Goal: Transaction & Acquisition: Download file/media

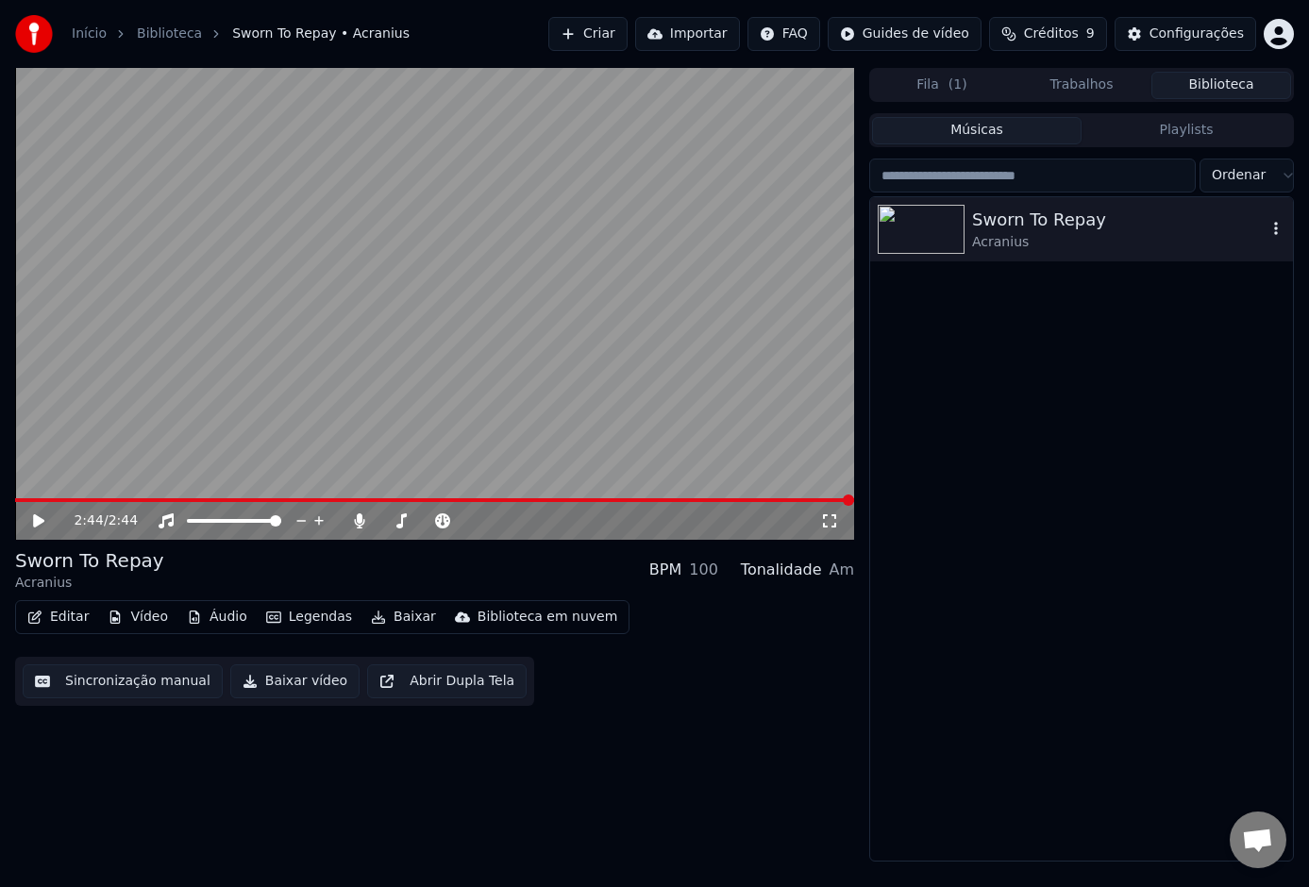
click at [1023, 227] on div "Sworn To Repay" at bounding box center [1119, 220] width 294 height 26
click at [1278, 228] on icon "button" at bounding box center [1276, 228] width 19 height 15
click at [508, 500] on span at bounding box center [434, 500] width 839 height 4
click at [486, 364] on video at bounding box center [434, 304] width 839 height 472
click at [495, 498] on span at bounding box center [268, 500] width 506 height 4
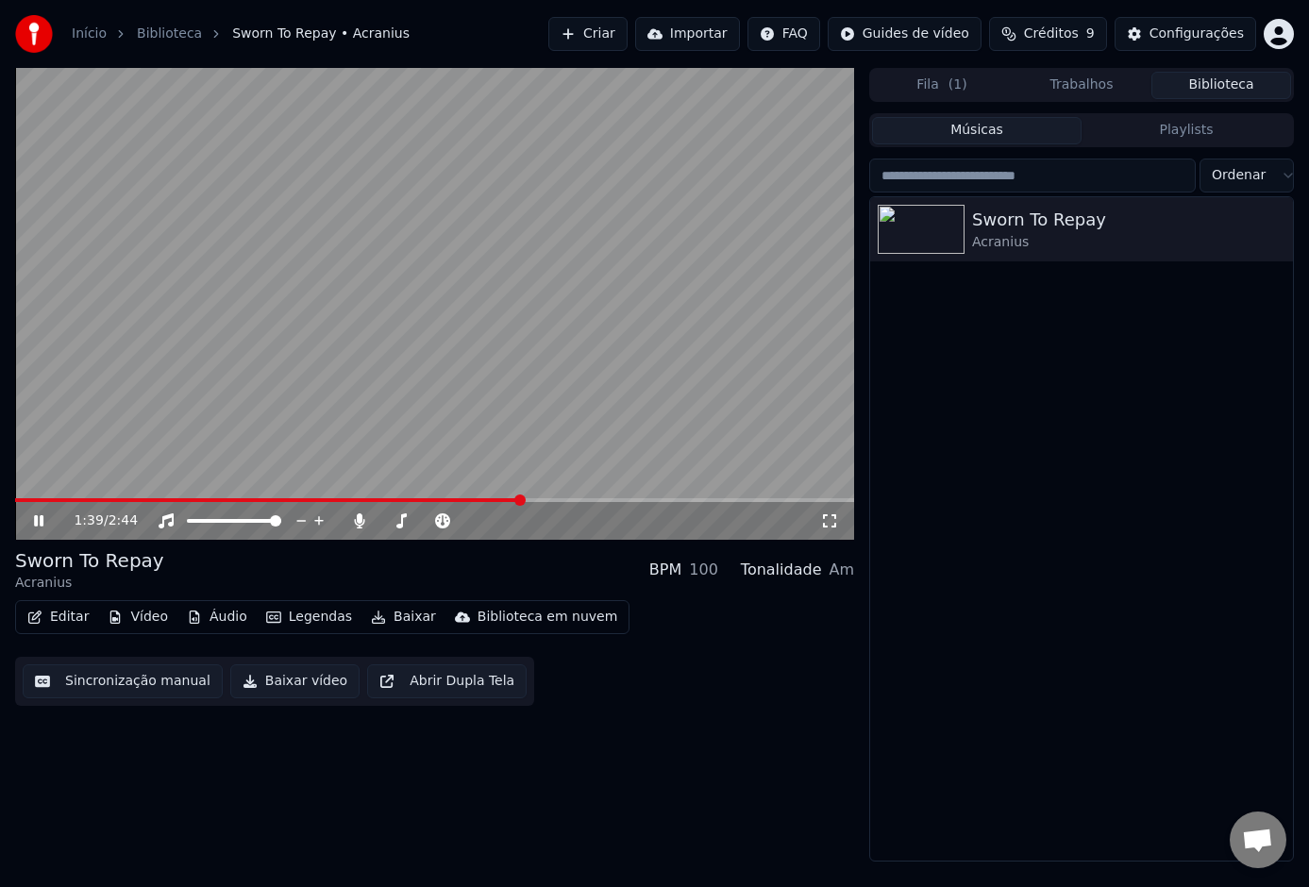
click at [480, 496] on video at bounding box center [434, 304] width 839 height 472
click at [465, 503] on div "1:39 / 2:44" at bounding box center [434, 521] width 839 height 38
click at [464, 501] on span at bounding box center [268, 500] width 507 height 4
click at [413, 499] on span at bounding box center [238, 500] width 447 height 4
click at [430, 284] on video at bounding box center [434, 304] width 839 height 472
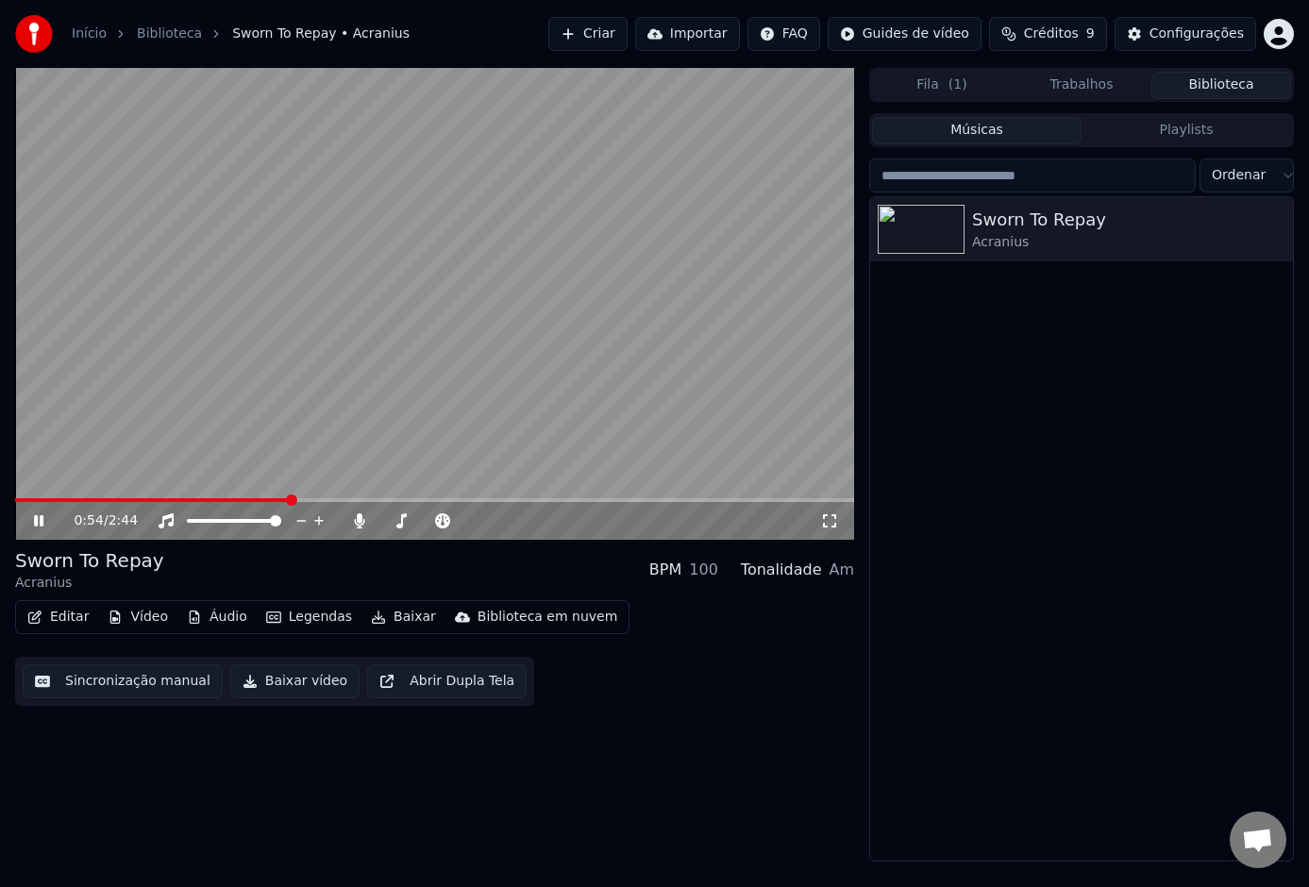
click at [290, 499] on span at bounding box center [152, 500] width 275 height 4
click at [173, 498] on div "Instrumental Instrumental" at bounding box center [169, 491] width 95 height 26
click at [187, 503] on div "0:56 / 2:44" at bounding box center [434, 521] width 839 height 38
click at [175, 503] on div "0:57 / 2:44" at bounding box center [434, 521] width 839 height 38
drag, startPoint x: 292, startPoint y: 494, endPoint x: 168, endPoint y: 500, distance: 123.8
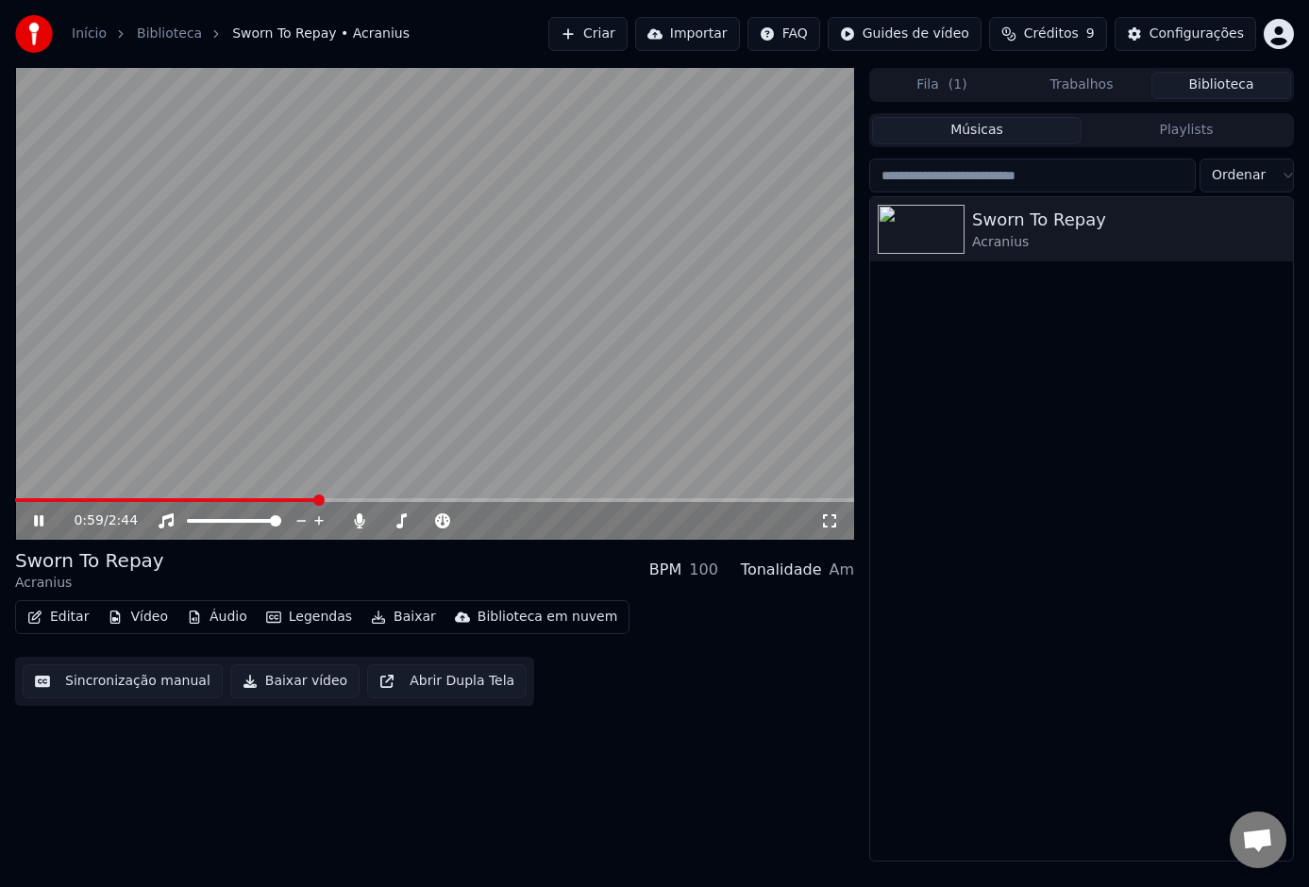
click at [168, 500] on div "0:59 / 2:44" at bounding box center [434, 304] width 839 height 472
click at [161, 500] on span at bounding box center [167, 500] width 304 height 4
click at [271, 391] on video at bounding box center [434, 304] width 839 height 472
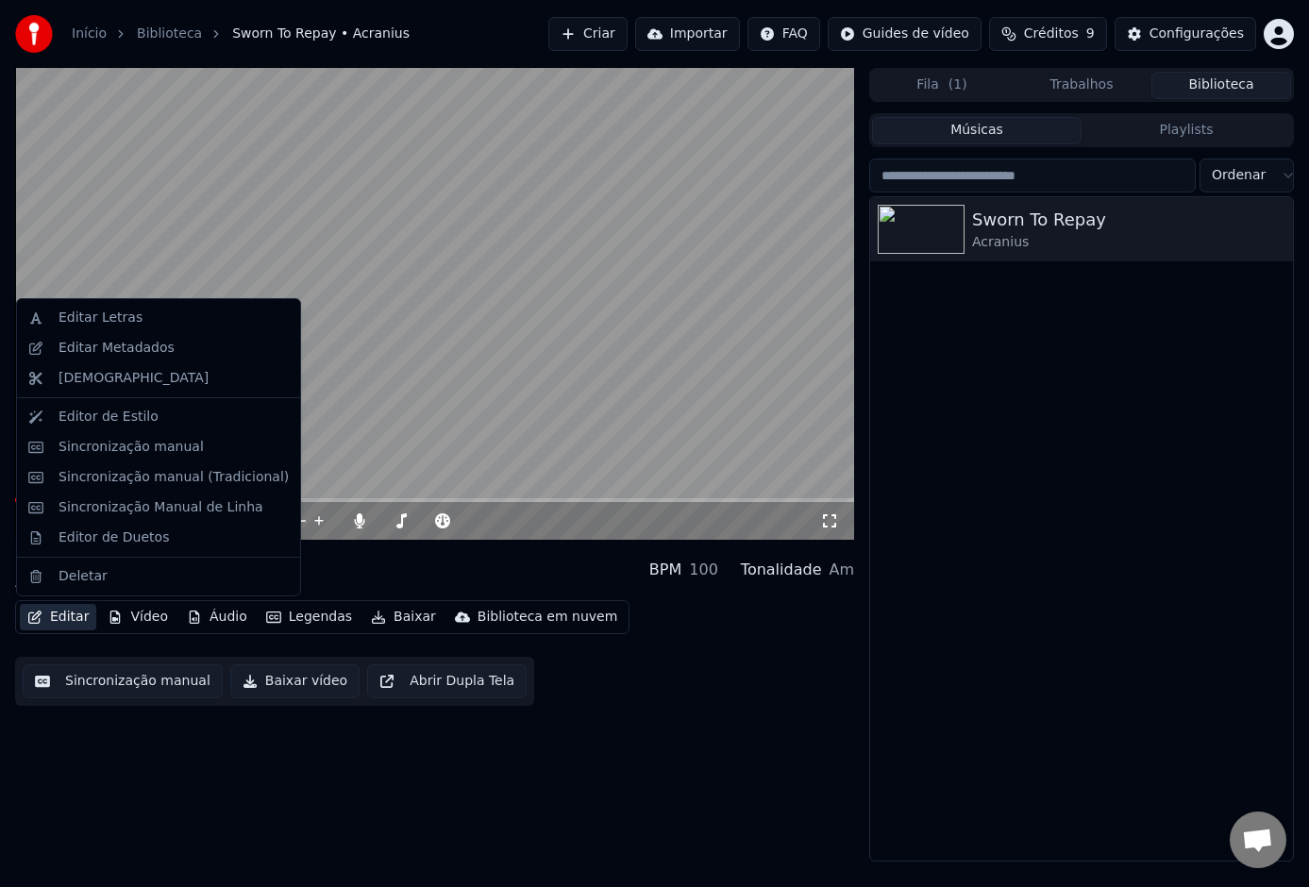
click at [71, 615] on button "Editar" at bounding box center [58, 617] width 76 height 26
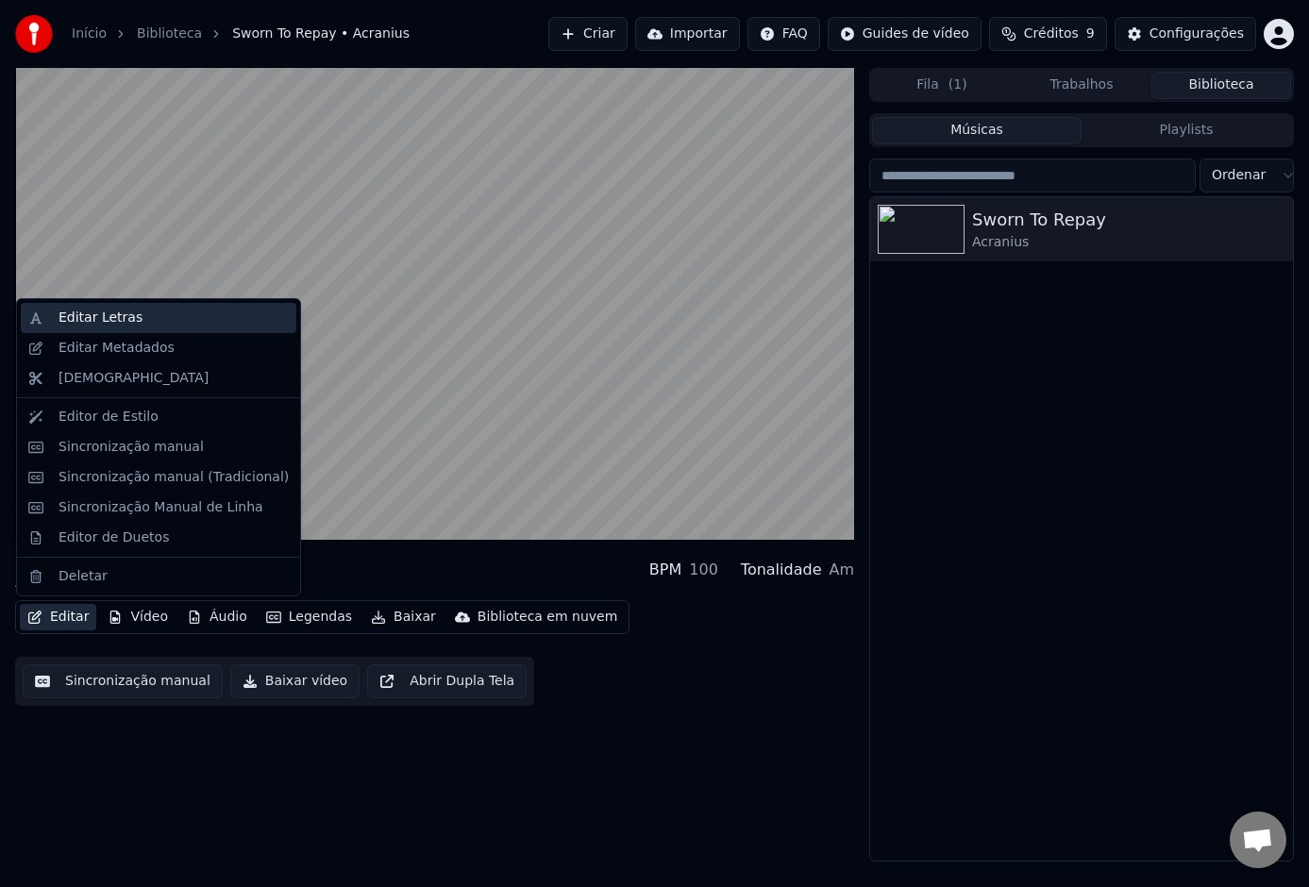
click at [111, 321] on div "Editar Letras" at bounding box center [101, 318] width 84 height 19
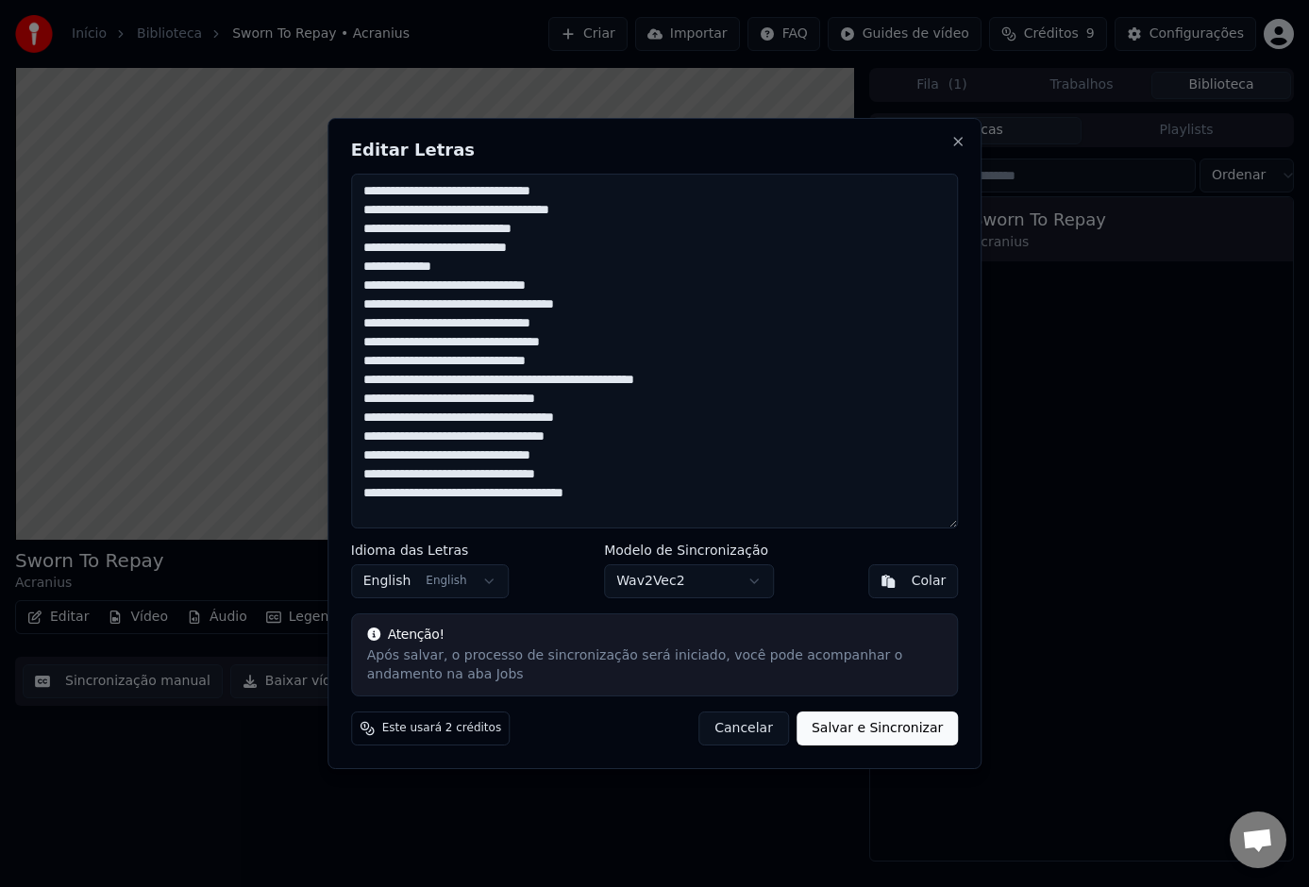
click at [748, 732] on button "Cancelar" at bounding box center [743, 729] width 91 height 34
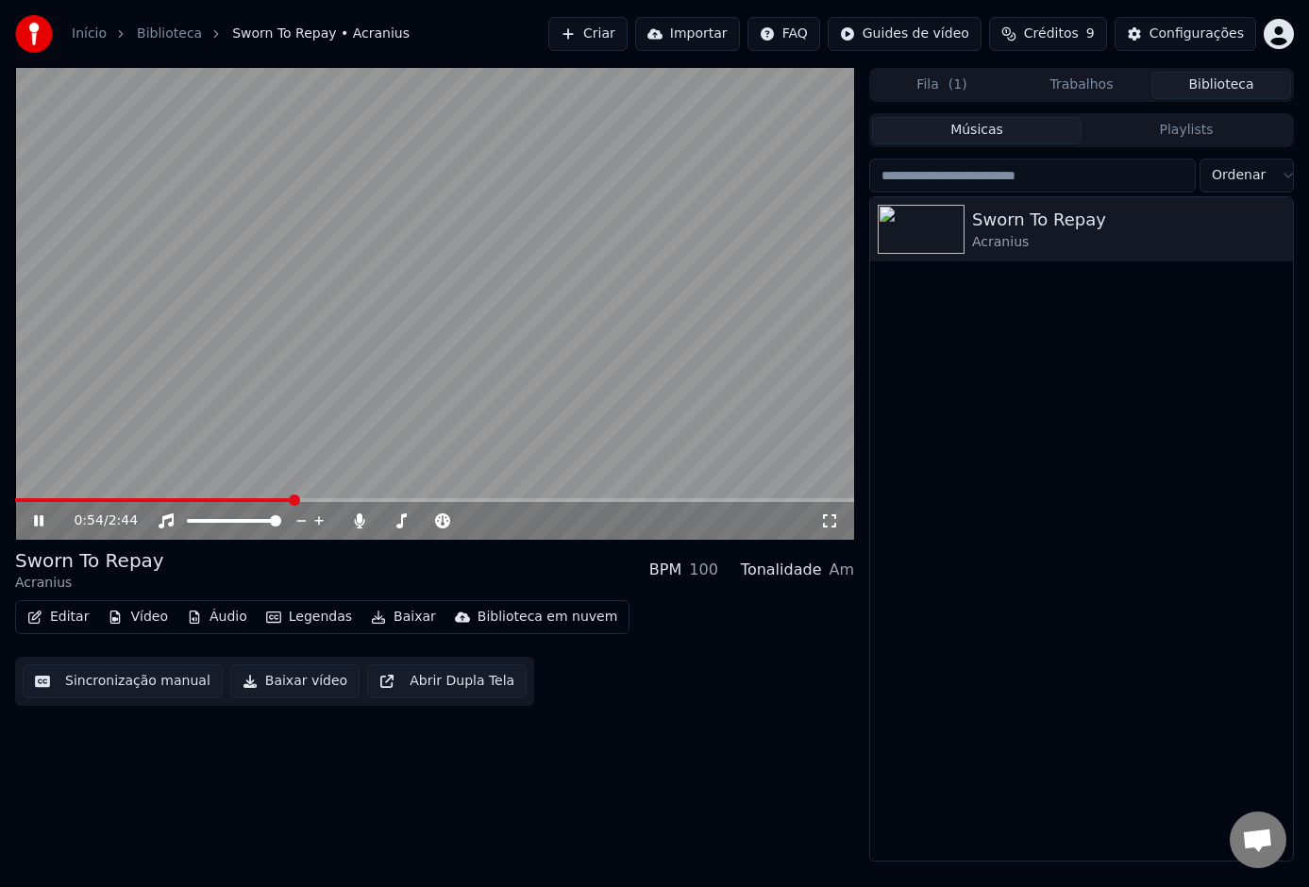
click at [304, 613] on button "Legendas" at bounding box center [309, 617] width 101 height 26
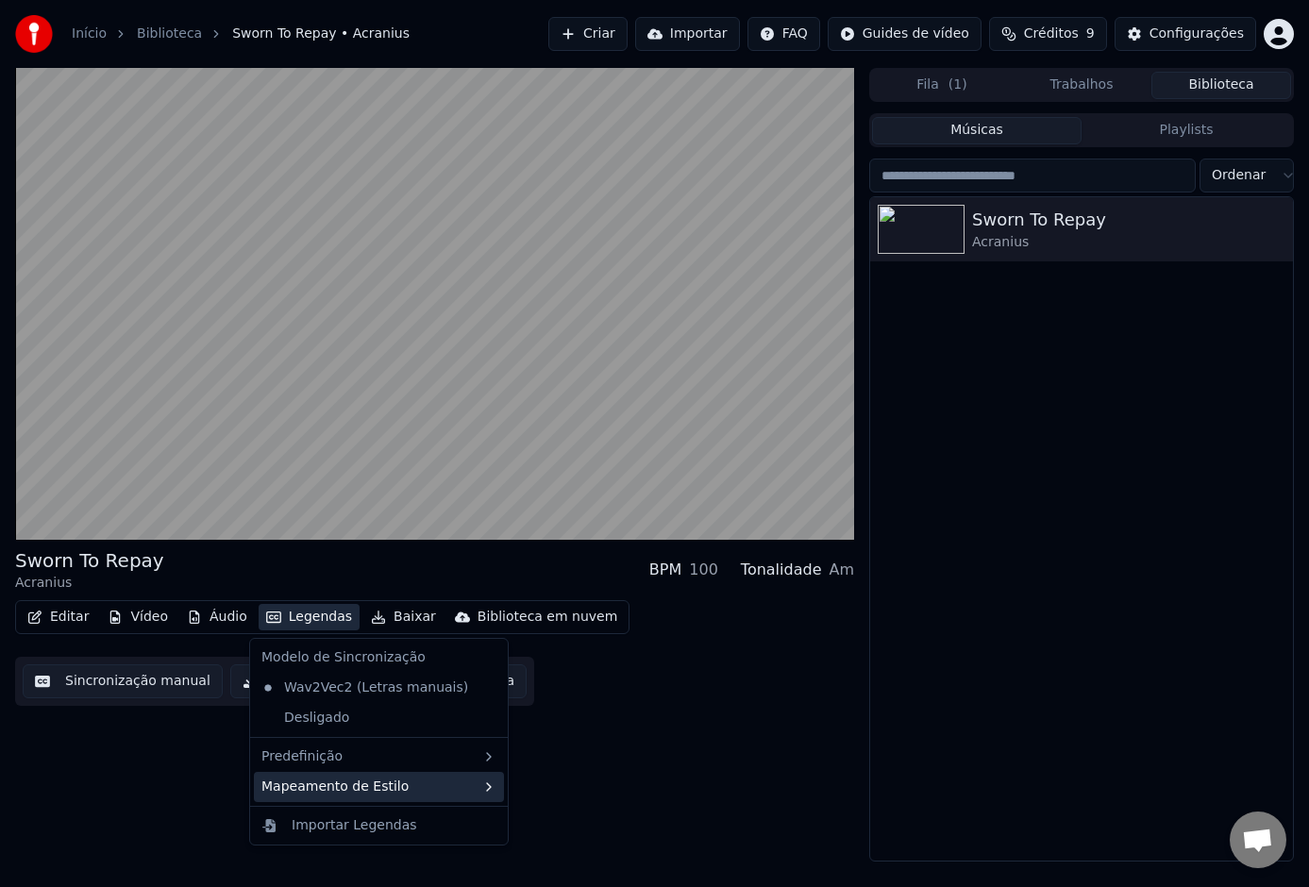
click at [464, 788] on div "Mapeamento de Estilo" at bounding box center [379, 787] width 250 height 30
click at [456, 756] on div "Predefinição" at bounding box center [379, 757] width 250 height 30
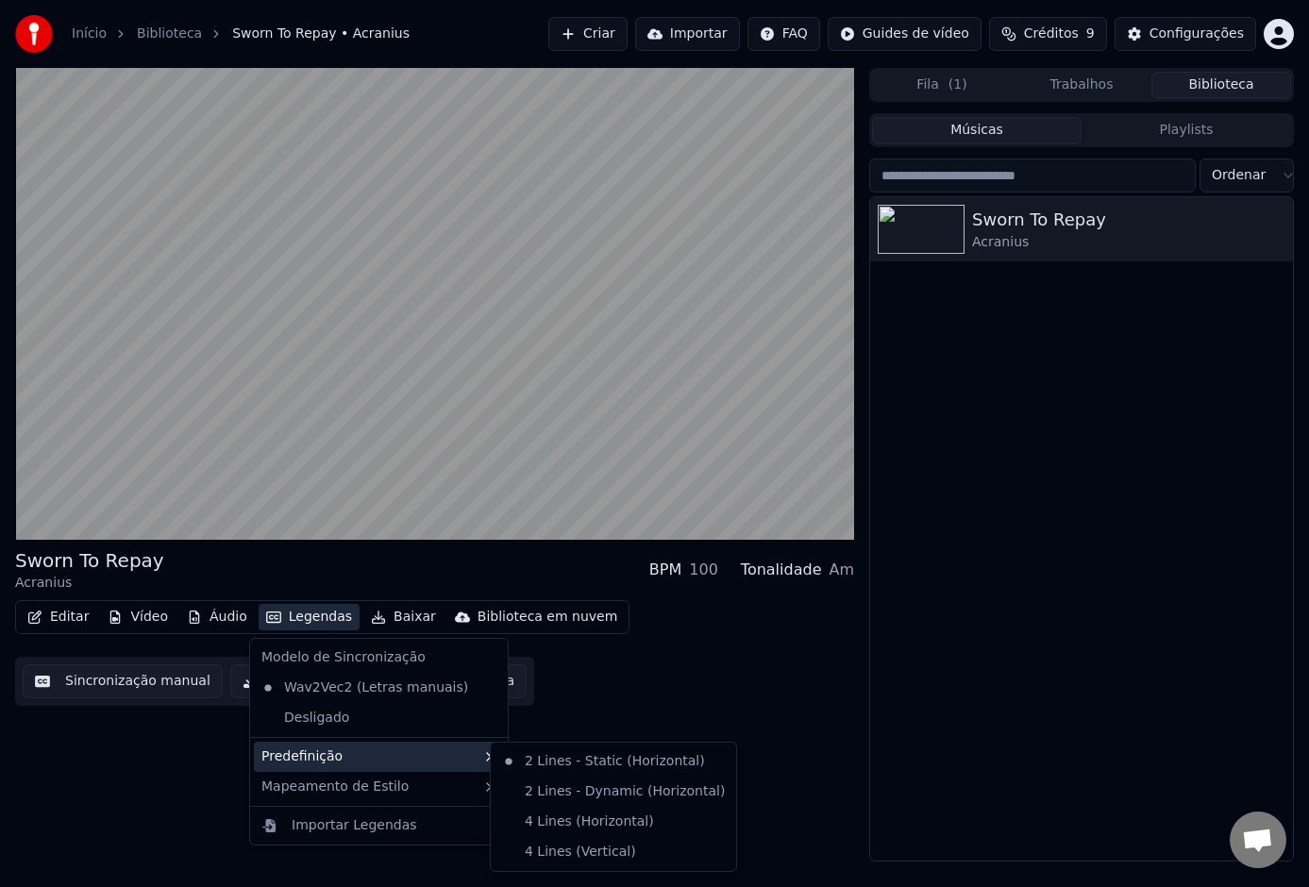
click at [619, 695] on div "Editar Vídeo Áudio Legendas Baixar Biblioteca em nuvem Sincronização manual Bai…" at bounding box center [434, 653] width 839 height 106
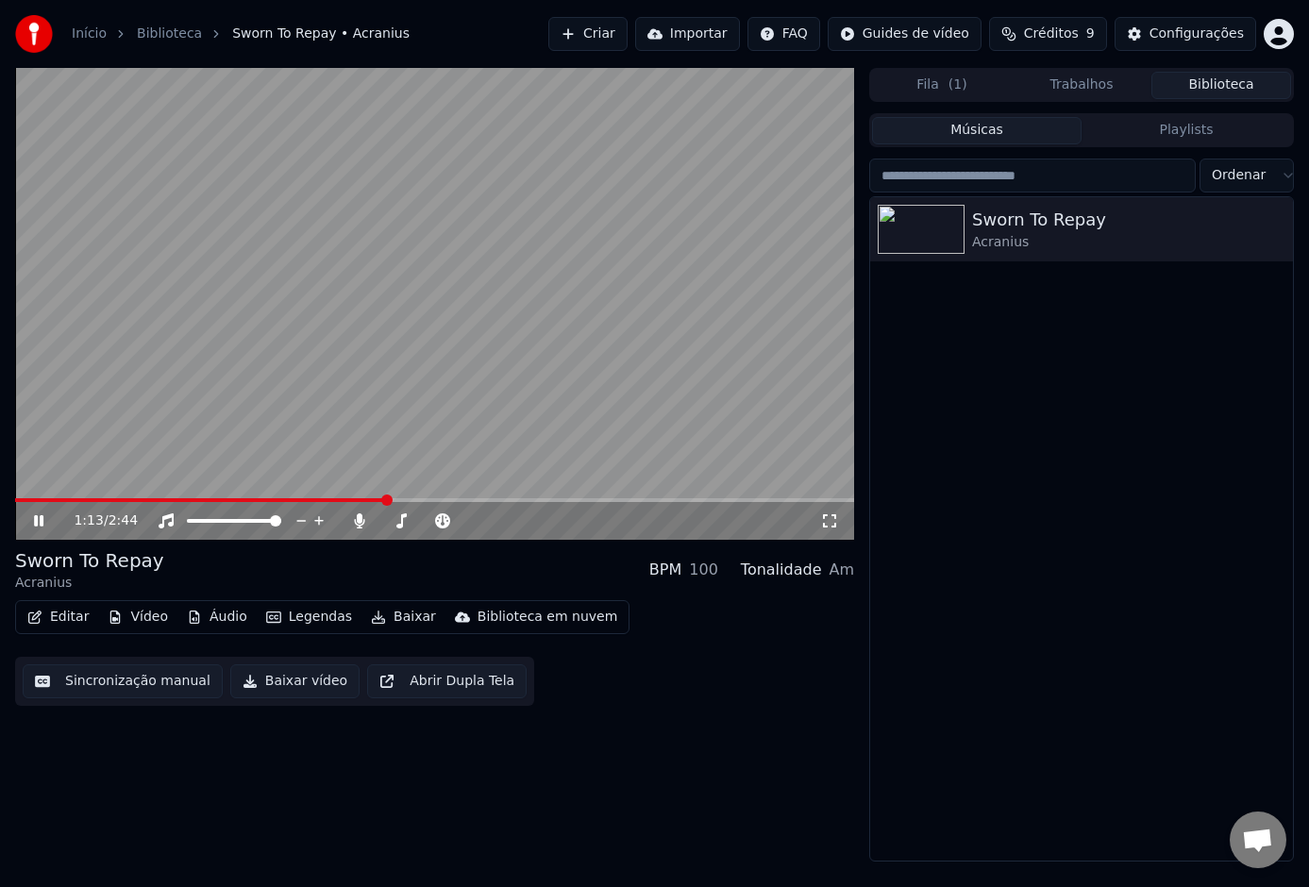
click at [77, 617] on button "Editar" at bounding box center [58, 617] width 76 height 26
click at [59, 622] on button "Editar" at bounding box center [58, 617] width 76 height 26
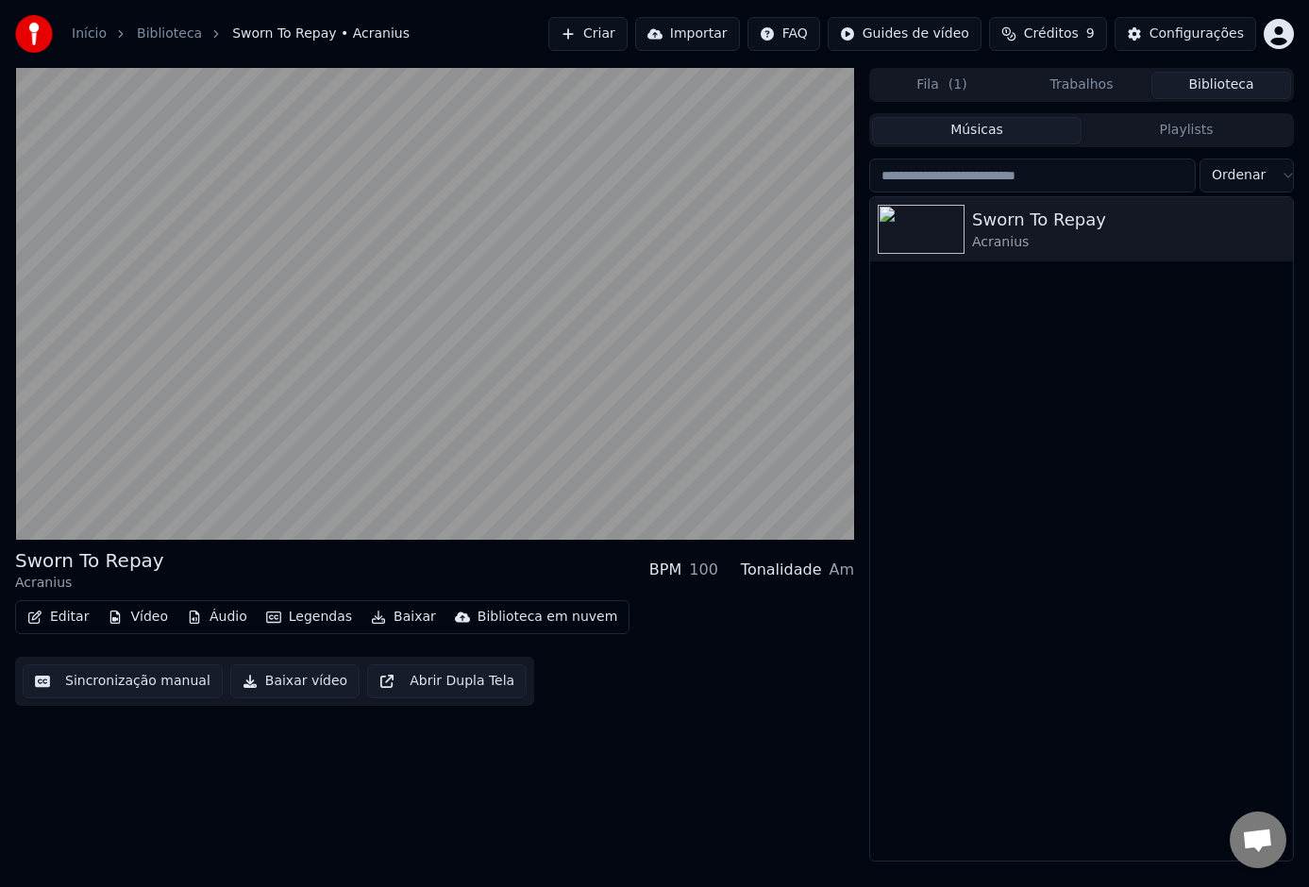
click at [58, 623] on button "Editar" at bounding box center [58, 617] width 76 height 26
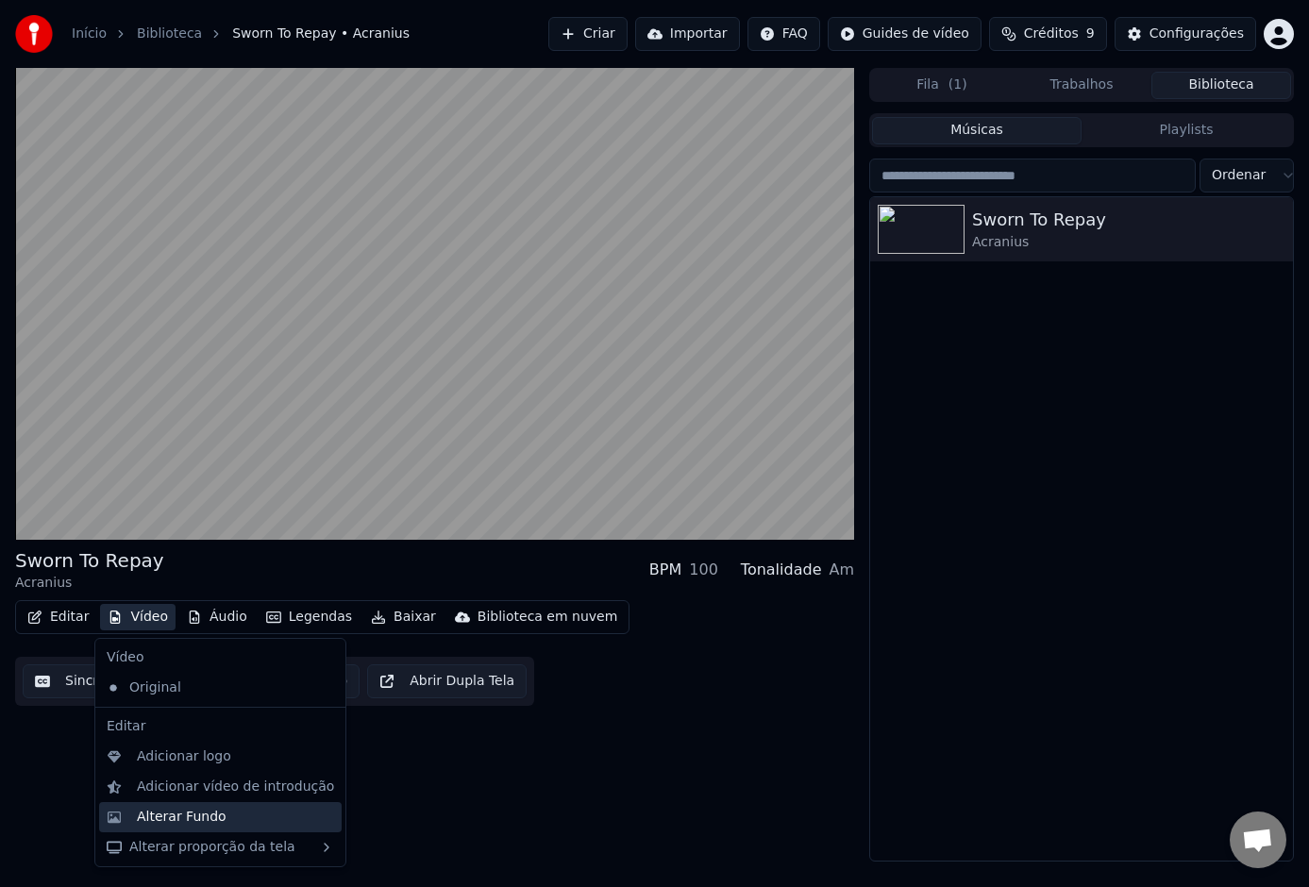
click at [204, 815] on div "Alterar Fundo" at bounding box center [182, 817] width 90 height 19
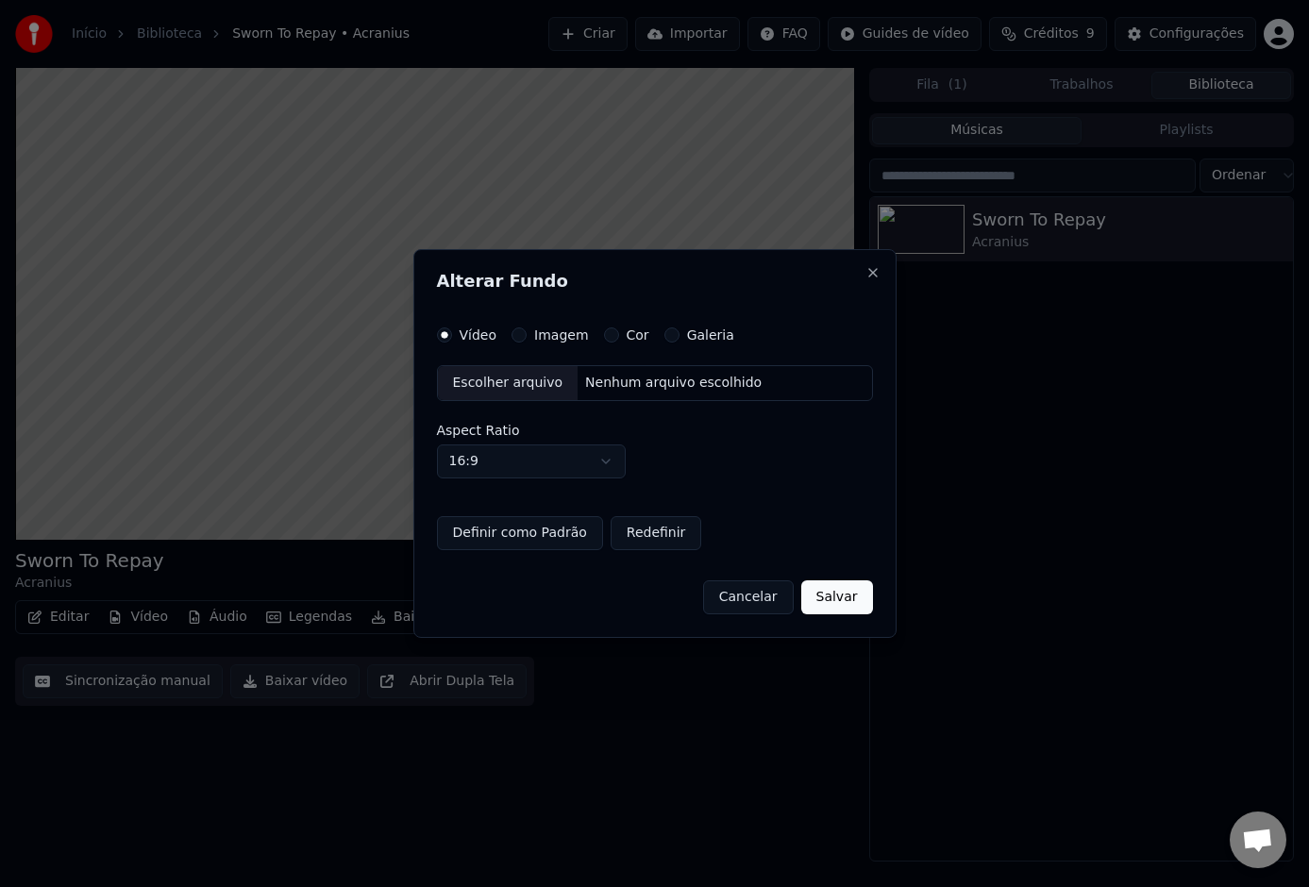
click at [562, 330] on label "Imagem" at bounding box center [561, 334] width 54 height 13
click at [527, 330] on button "Imagem" at bounding box center [519, 335] width 15 height 15
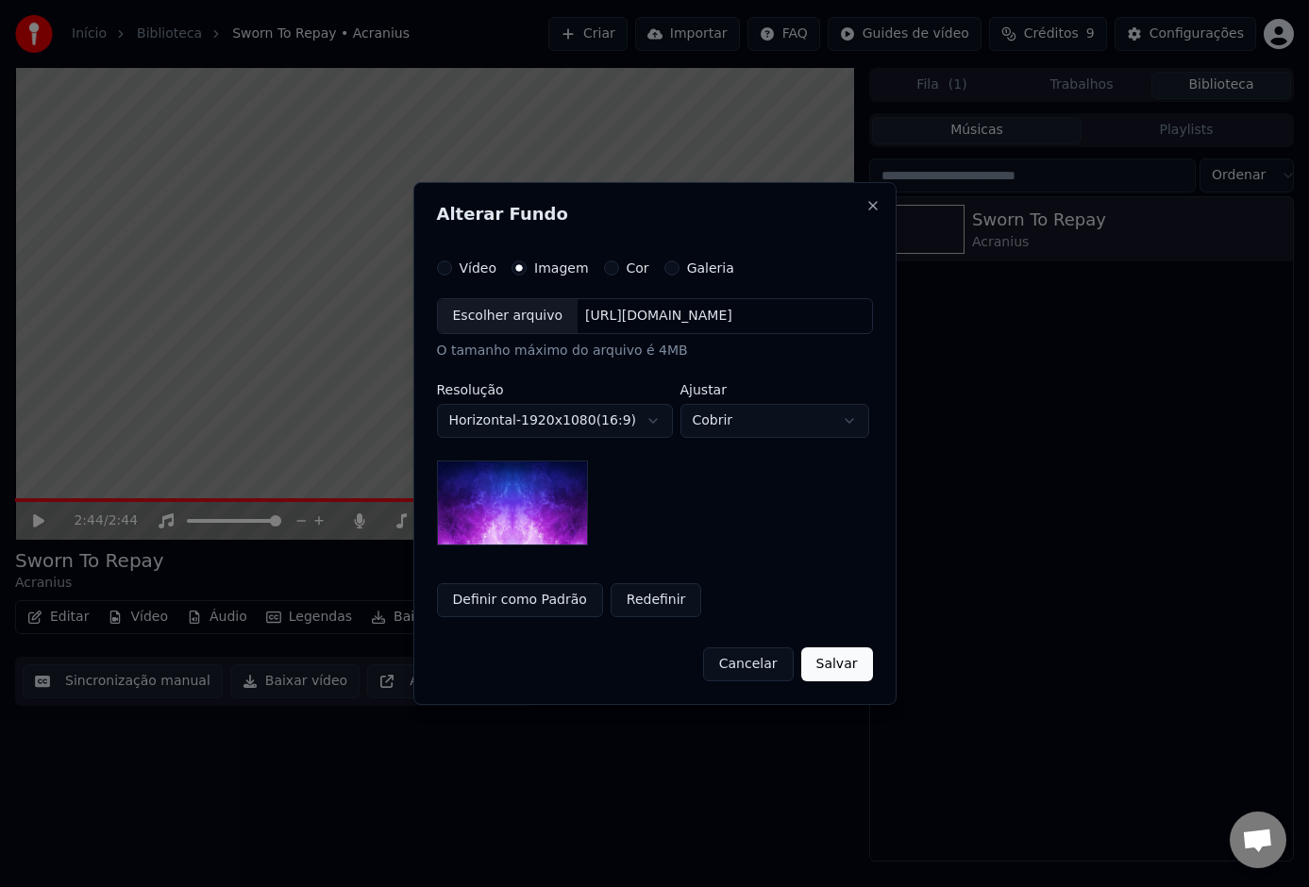
click at [507, 317] on div "Escolher arquivo" at bounding box center [508, 316] width 141 height 34
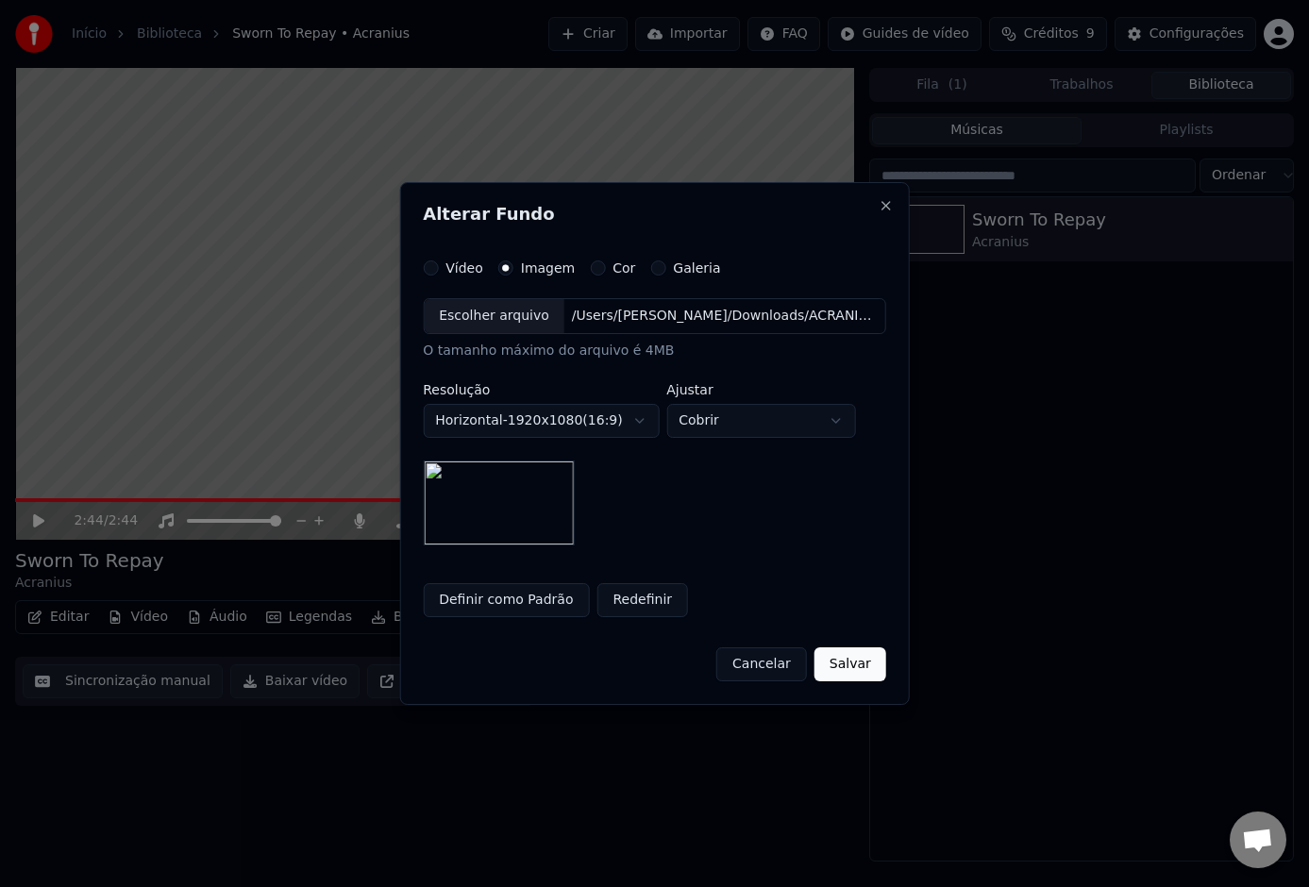
click at [810, 428] on body "**********" at bounding box center [654, 443] width 1309 height 887
click at [726, 564] on body "**********" at bounding box center [654, 443] width 1309 height 887
click at [827, 424] on body "**********" at bounding box center [654, 443] width 1309 height 887
click at [768, 434] on body "**********" at bounding box center [654, 443] width 1309 height 887
click at [779, 425] on body "**********" at bounding box center [654, 443] width 1309 height 887
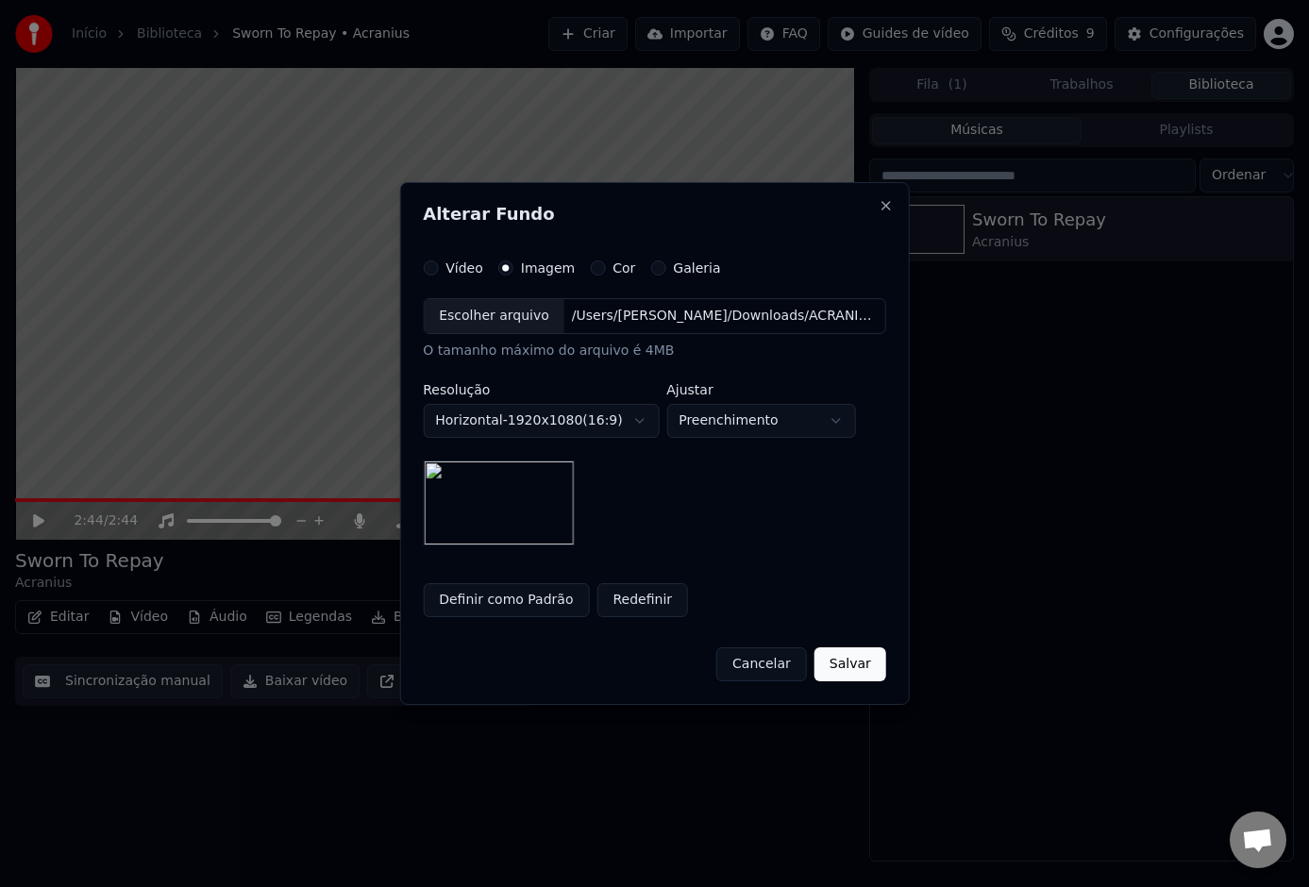
click at [778, 424] on body "**********" at bounding box center [654, 443] width 1309 height 887
select select "*****"
click at [835, 658] on button "Salvar" at bounding box center [851, 665] width 72 height 34
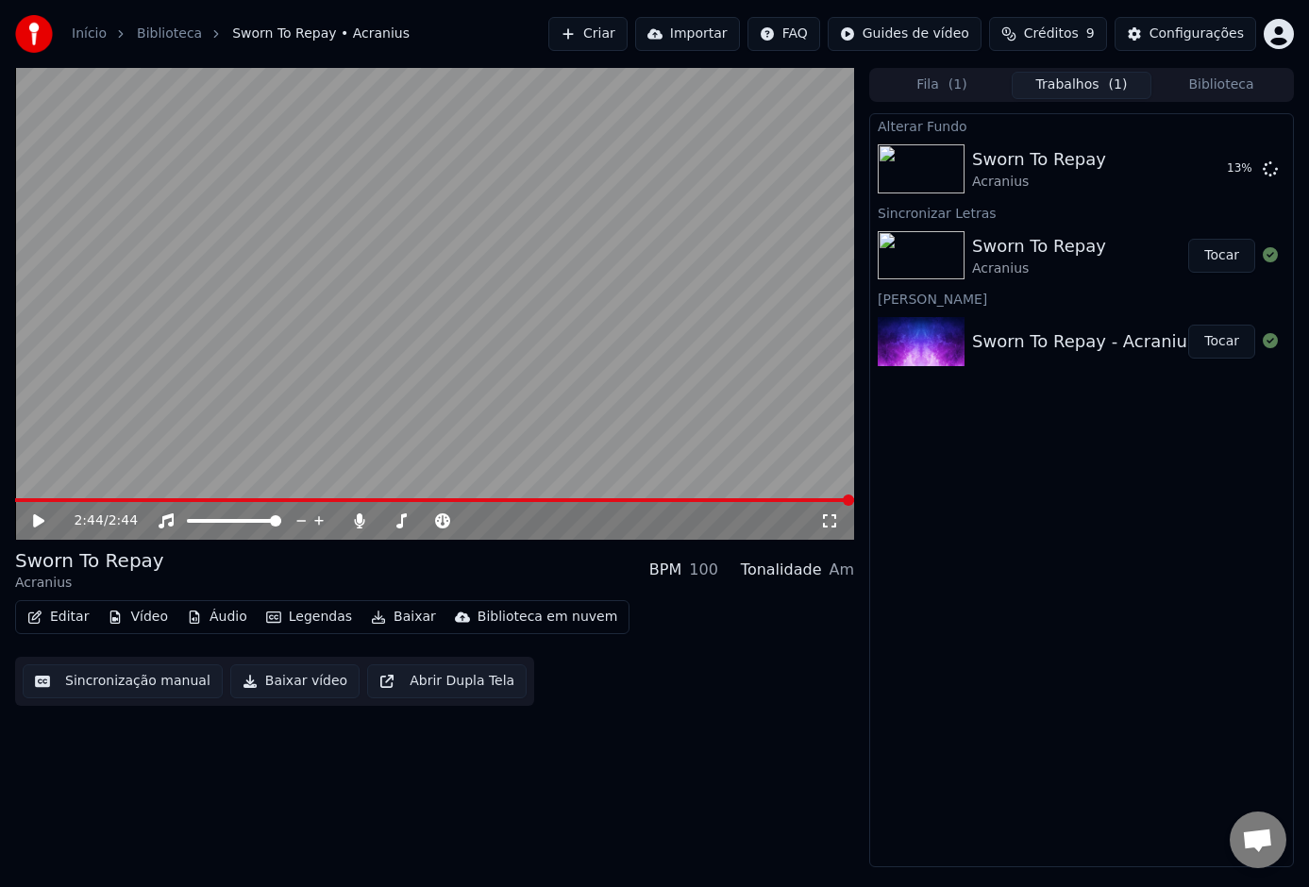
click at [1169, 306] on div "[PERSON_NAME]" at bounding box center [1081, 298] width 423 height 23
click at [1097, 164] on div "Sworn To Repay [PERSON_NAME]" at bounding box center [1080, 168] width 216 height 45
click at [1066, 237] on div "Sworn To Repay" at bounding box center [1039, 246] width 134 height 26
click at [1052, 160] on div "Sworn To Repay" at bounding box center [1039, 159] width 134 height 26
click at [1041, 261] on div "Acranius" at bounding box center [1039, 269] width 134 height 19
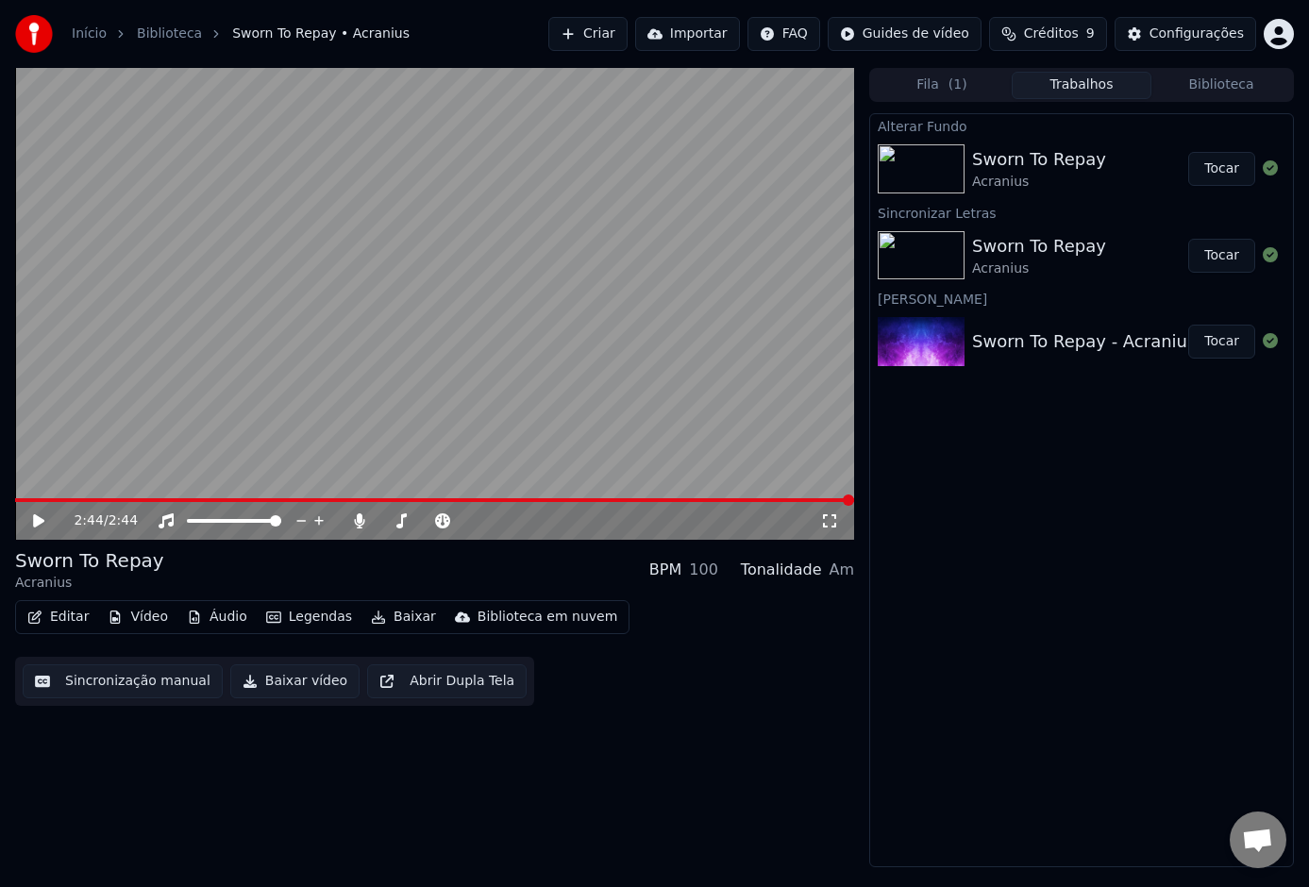
click at [1120, 161] on div "Sworn To Repay [PERSON_NAME]" at bounding box center [1080, 168] width 216 height 45
click at [1220, 168] on button "Tocar" at bounding box center [1221, 169] width 67 height 34
click at [39, 522] on icon at bounding box center [51, 520] width 43 height 15
click at [146, 620] on button "Vídeo" at bounding box center [138, 617] width 76 height 26
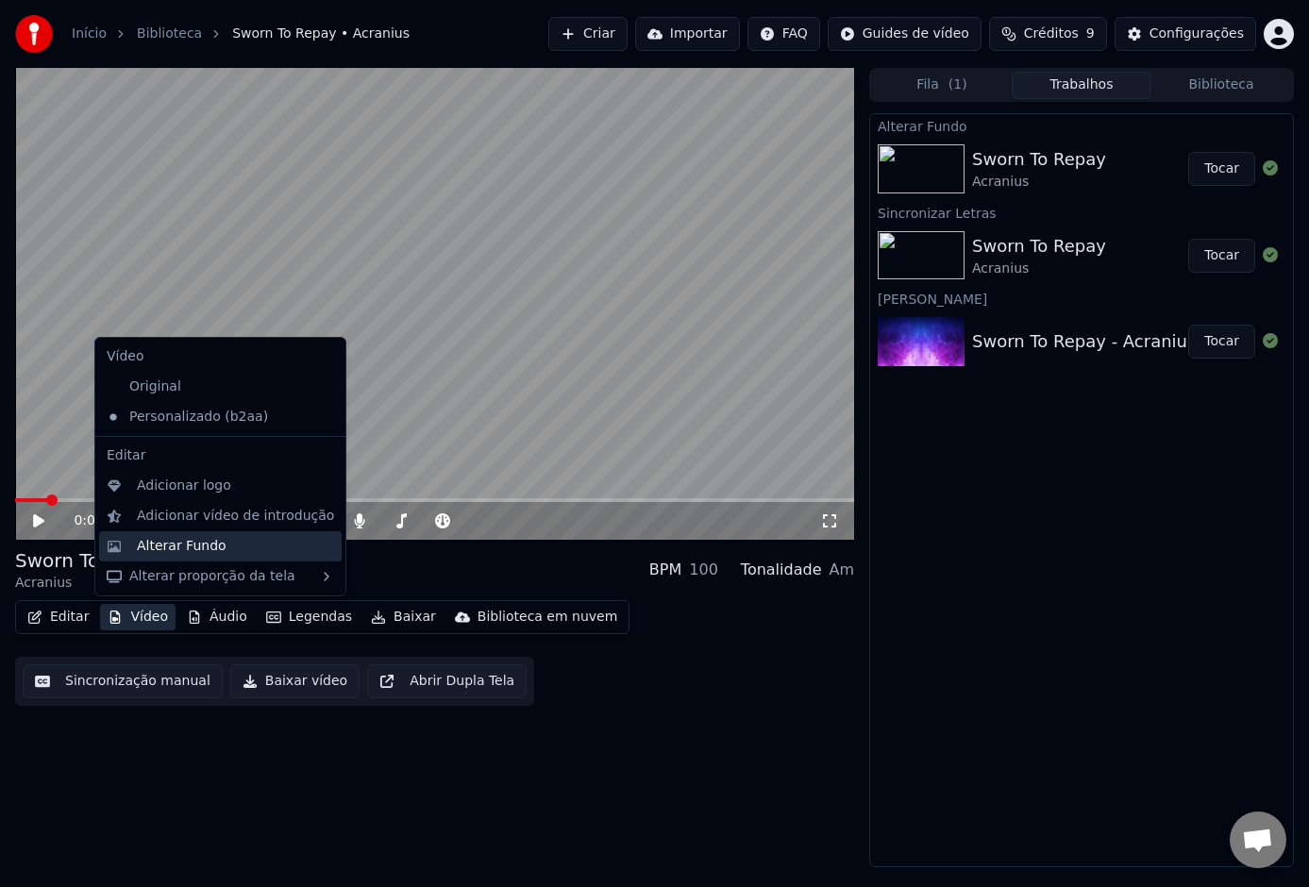
click at [194, 546] on div "Alterar Fundo" at bounding box center [182, 546] width 90 height 19
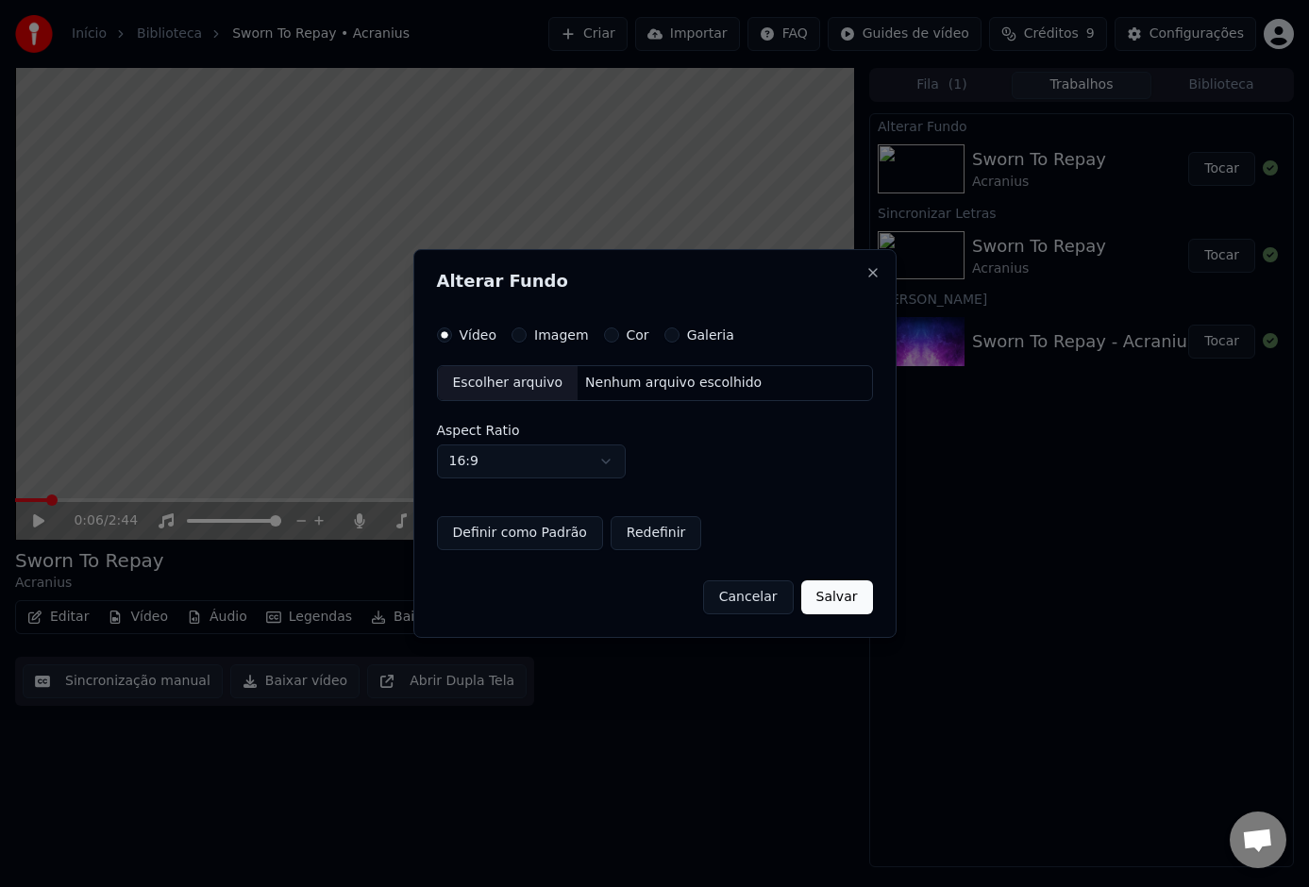
click at [572, 328] on label "Imagem" at bounding box center [561, 334] width 54 height 13
click at [527, 328] on button "Imagem" at bounding box center [519, 335] width 15 height 15
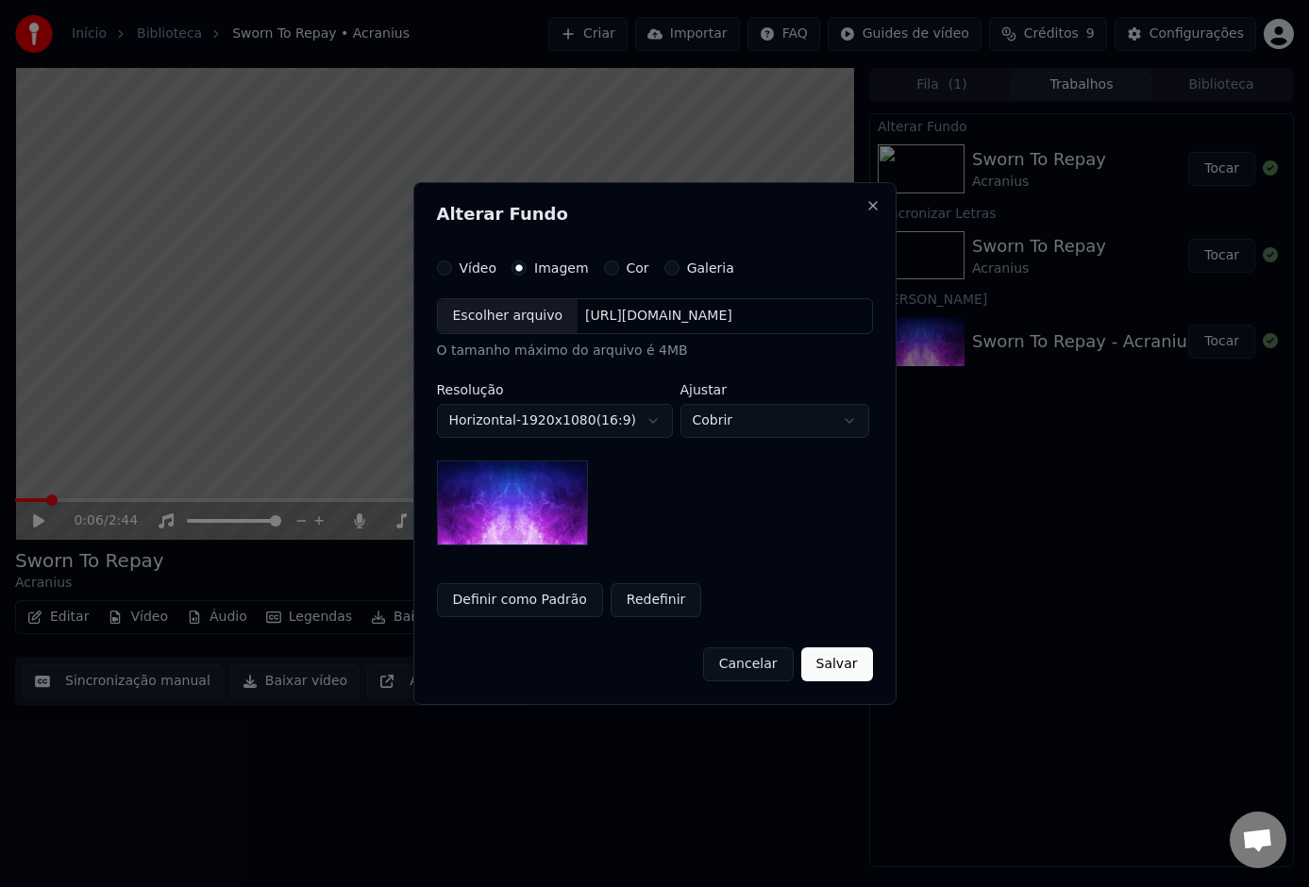
click at [740, 309] on div "[URL][DOMAIN_NAME]" at bounding box center [659, 316] width 162 height 19
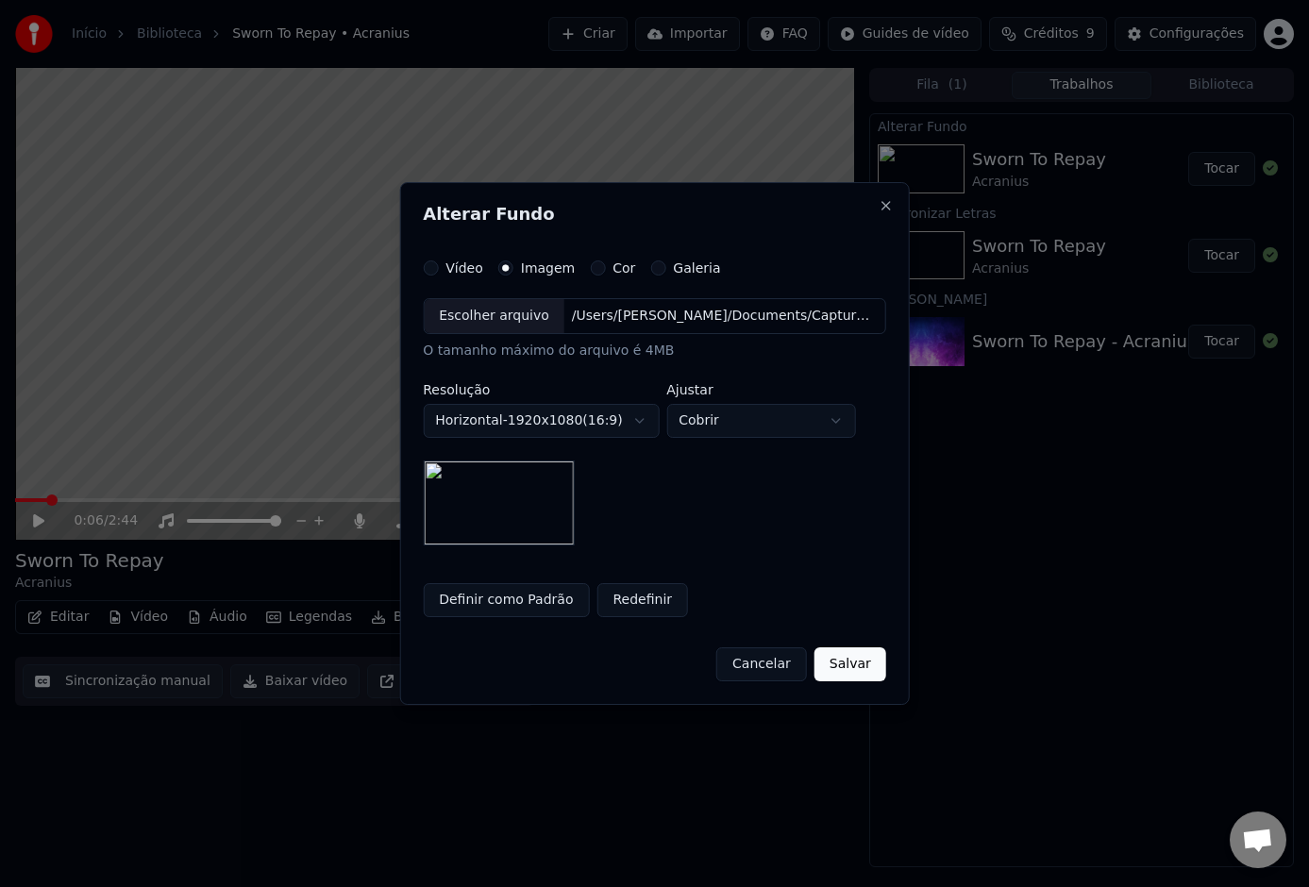
click at [832, 425] on button "Cobrir" at bounding box center [760, 421] width 189 height 34
click at [780, 495] on div "Contém" at bounding box center [766, 492] width 181 height 30
click at [813, 423] on button "Contém" at bounding box center [760, 421] width 189 height 34
click at [798, 528] on div "Preenchimento" at bounding box center [766, 522] width 181 height 30
click at [805, 421] on button "Preenchimento" at bounding box center [760, 421] width 189 height 34
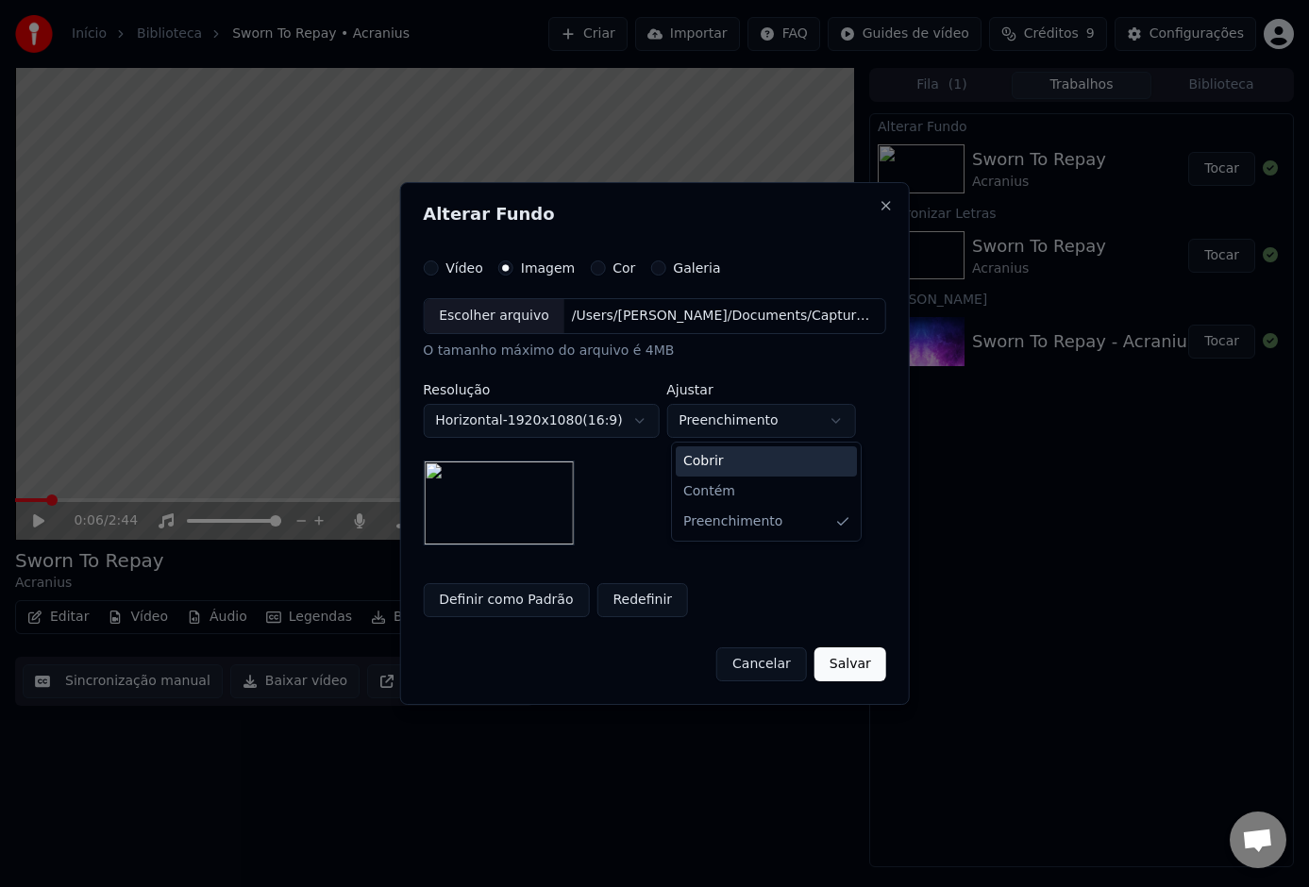
click at [789, 459] on div "Cobrir" at bounding box center [766, 461] width 181 height 30
select select "*****"
click at [766, 652] on button "Cancelar" at bounding box center [761, 665] width 91 height 34
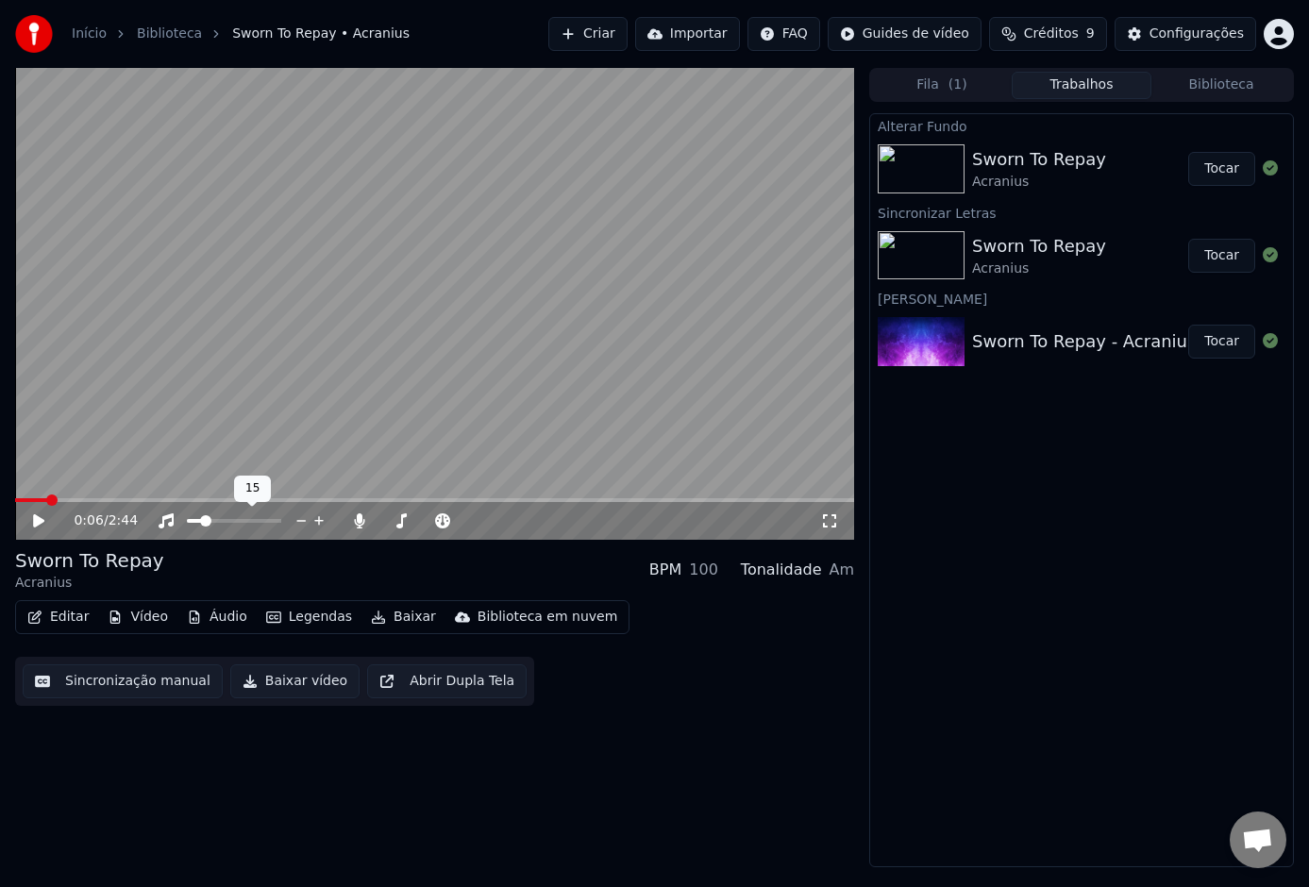
click at [200, 527] on span at bounding box center [205, 520] width 11 height 11
click at [37, 516] on icon at bounding box center [38, 520] width 11 height 13
click at [352, 498] on span at bounding box center [434, 500] width 839 height 4
drag, startPoint x: 412, startPoint y: 523, endPoint x: 353, endPoint y: 525, distance: 58.6
click at [354, 525] on div at bounding box center [435, 521] width 171 height 19
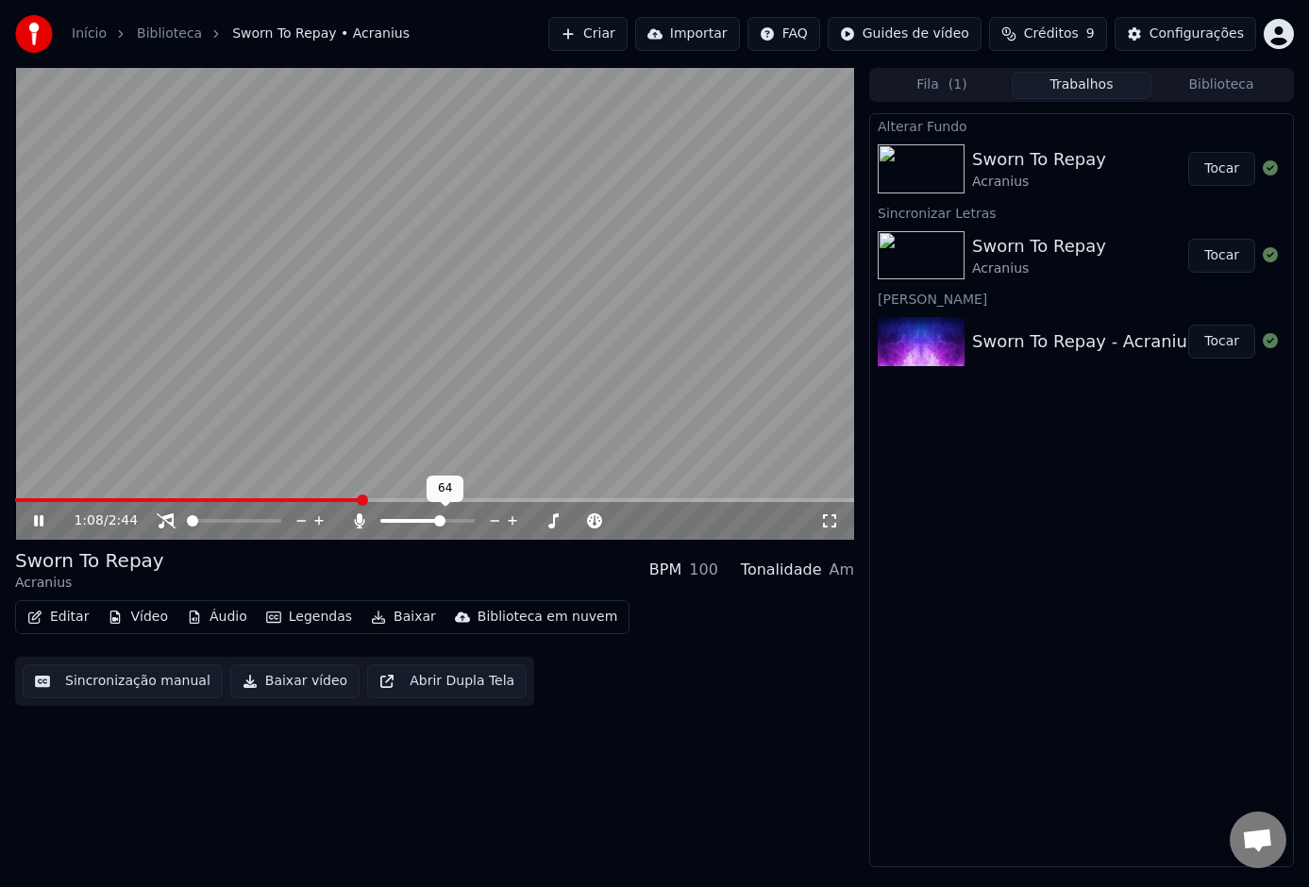
click at [388, 522] on span at bounding box center [410, 521] width 60 height 4
click at [359, 523] on icon at bounding box center [360, 520] width 10 height 15
click at [152, 617] on button "Vídeo" at bounding box center [138, 617] width 76 height 26
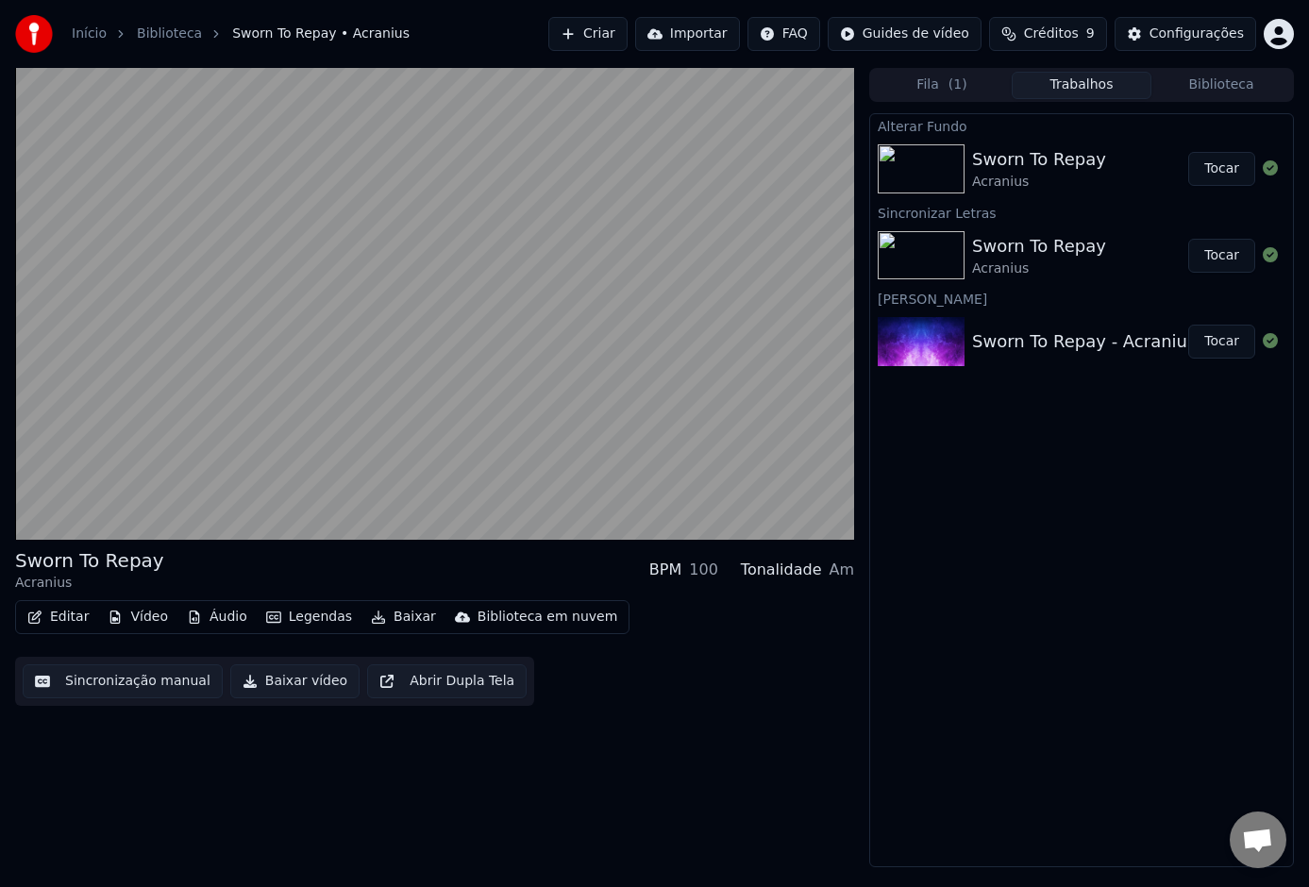
click at [149, 616] on button "Vídeo" at bounding box center [138, 617] width 76 height 26
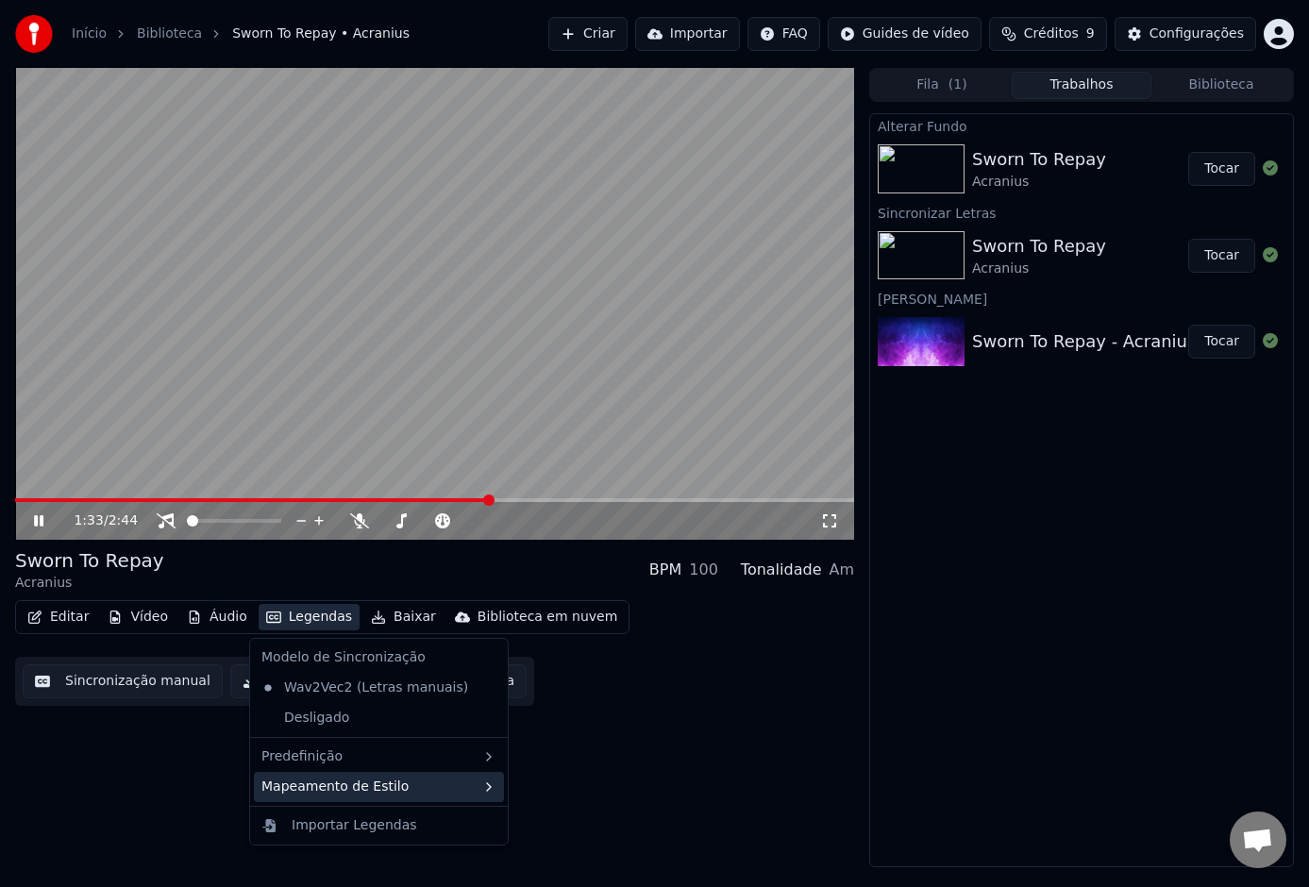
click at [444, 784] on div "Mapeamento de Estilo" at bounding box center [379, 787] width 250 height 30
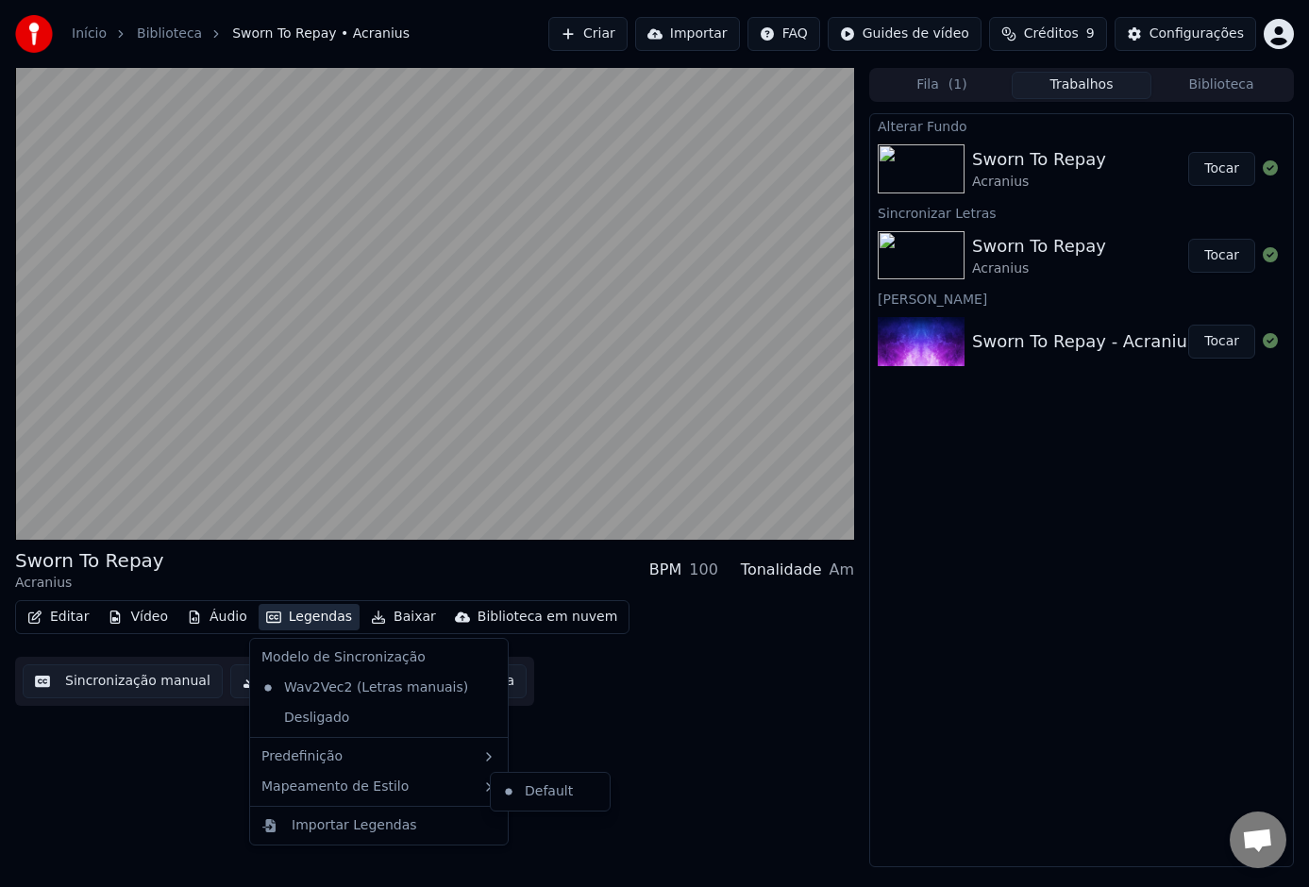
click at [464, 760] on div "Predefinição" at bounding box center [379, 757] width 250 height 30
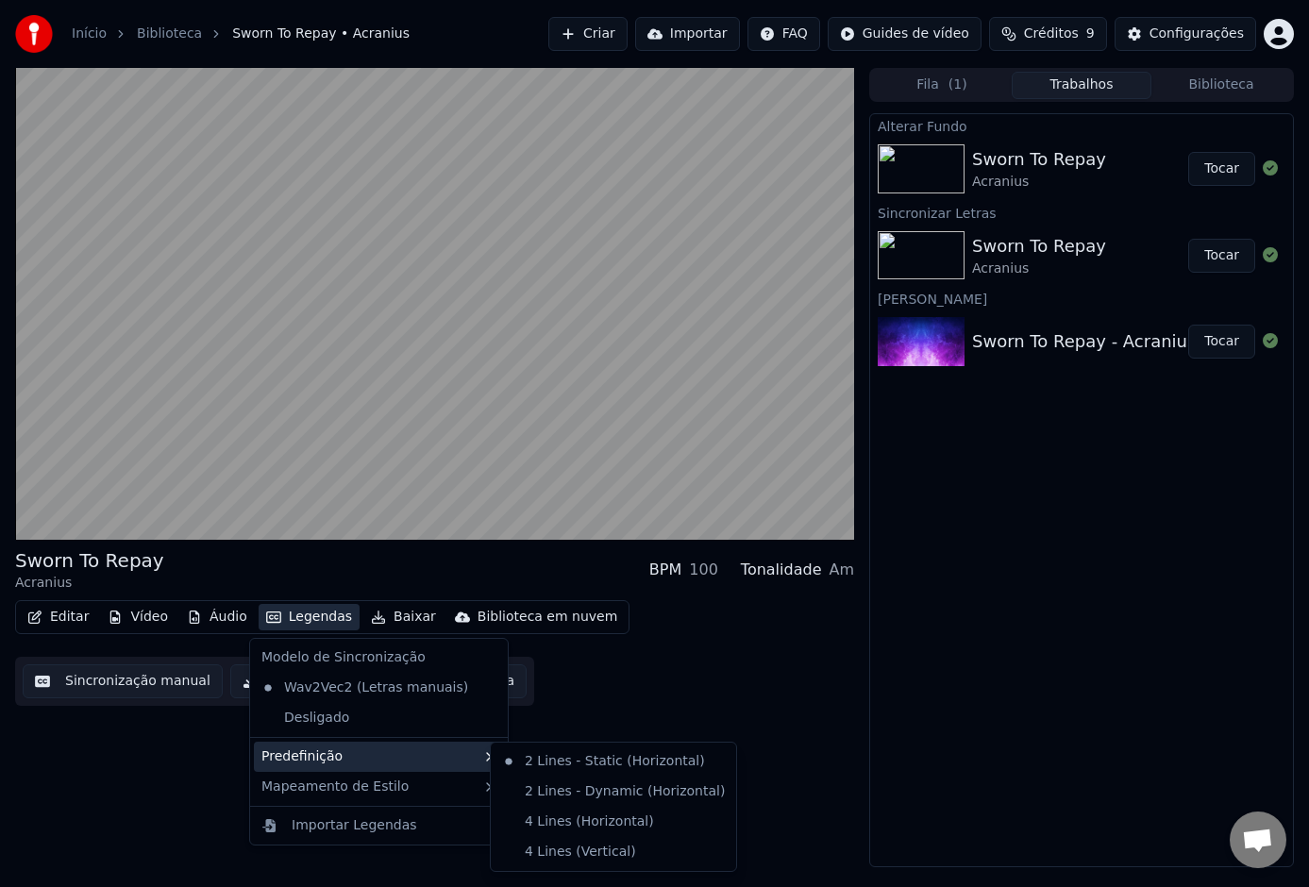
click at [605, 683] on div "Editar Vídeo Áudio Legendas Baixar Biblioteca em nuvem Sincronização manual Bai…" at bounding box center [434, 653] width 839 height 106
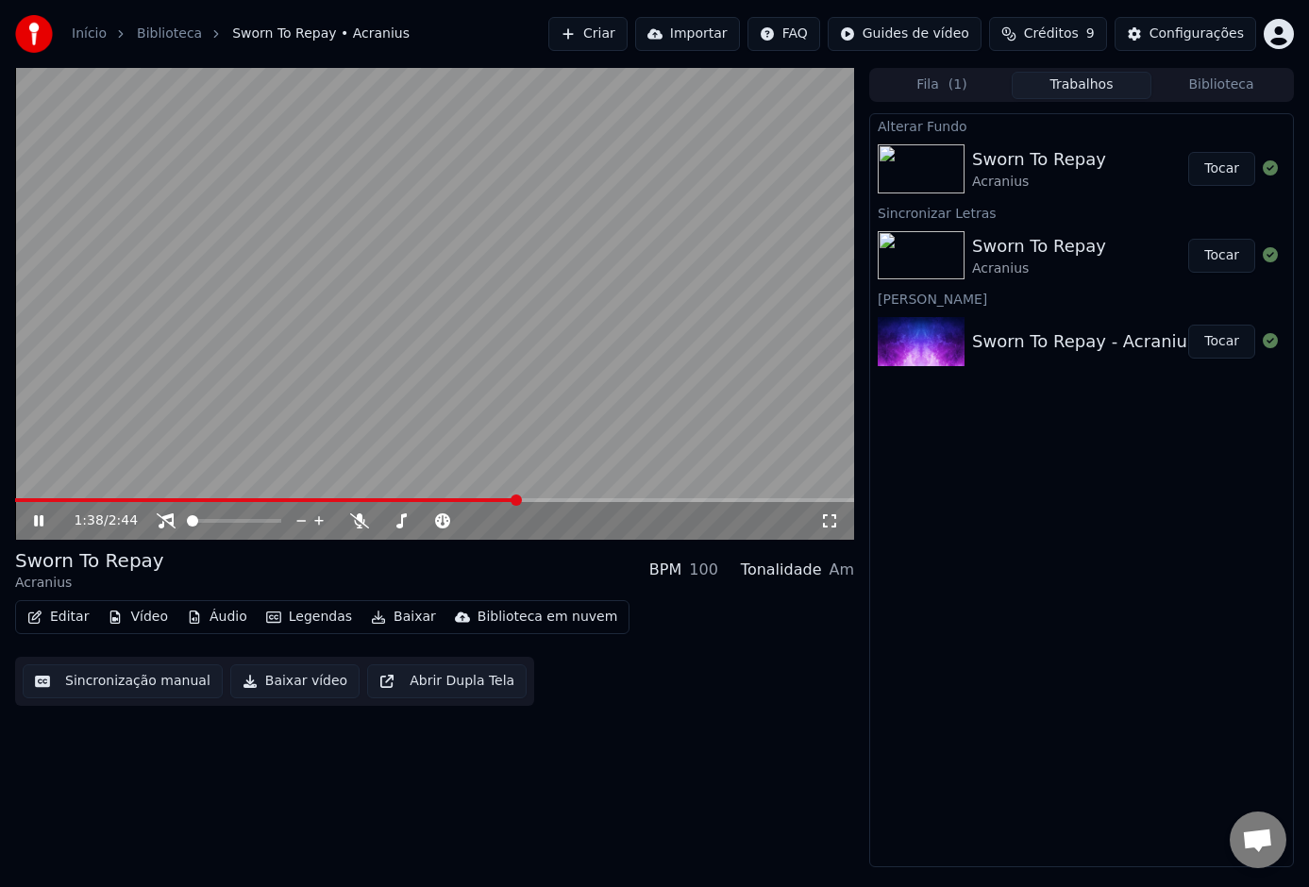
click at [73, 616] on button "Editar" at bounding box center [58, 617] width 76 height 26
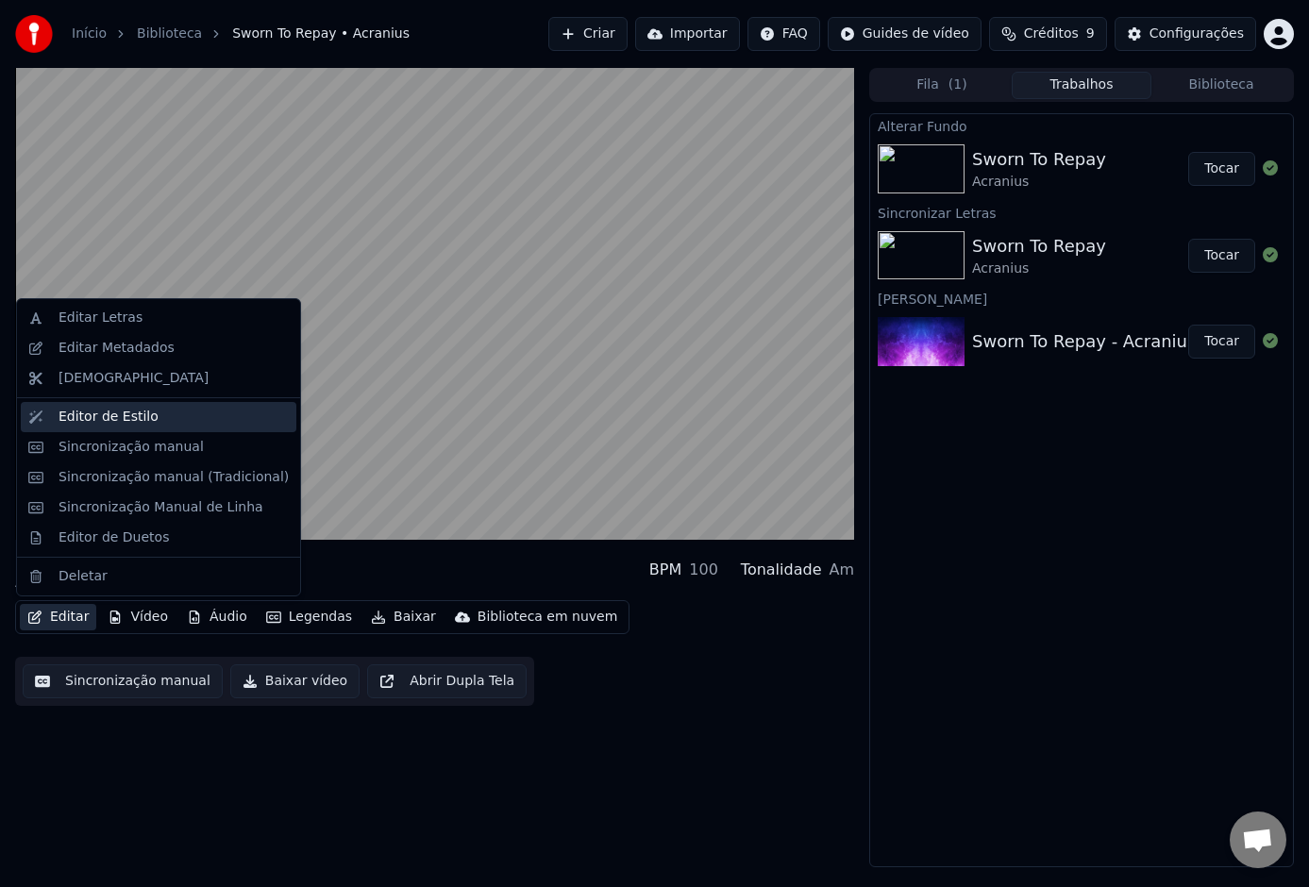
click at [122, 417] on div "Editor de Estilo" at bounding box center [109, 417] width 100 height 19
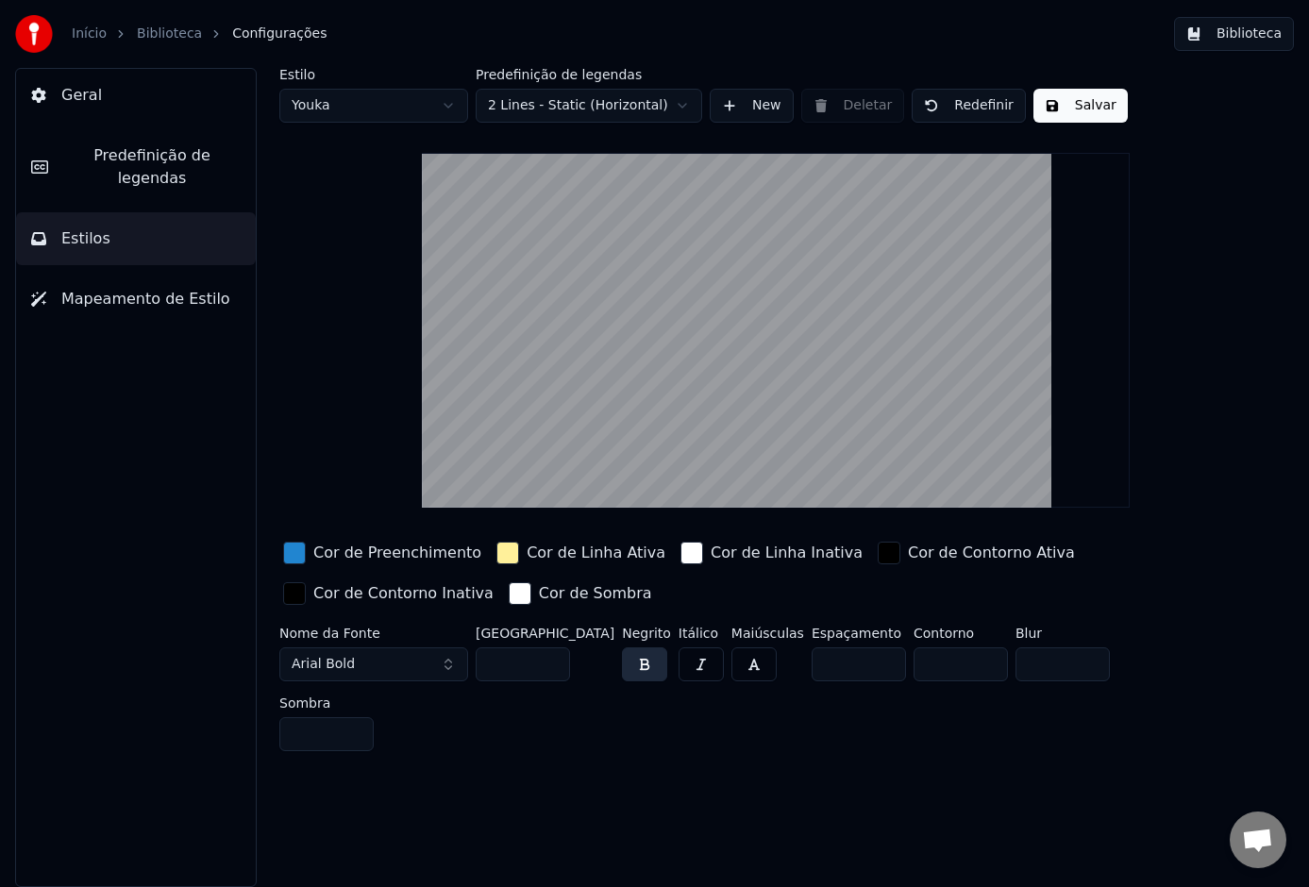
drag, startPoint x: 426, startPoint y: 545, endPoint x: 414, endPoint y: 558, distance: 17.4
click at [425, 545] on div "Cor de Preenchimento" at bounding box center [397, 553] width 168 height 23
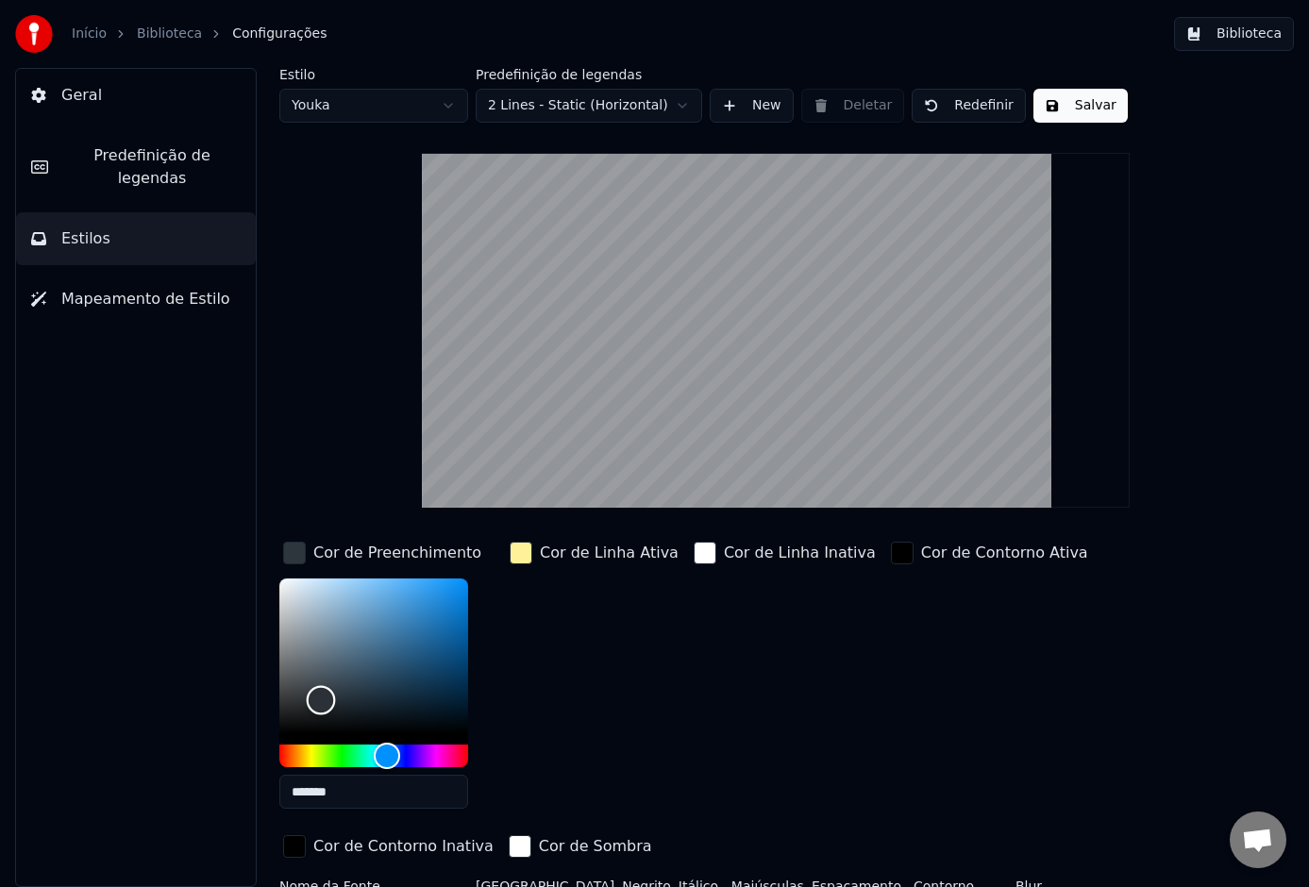
drag, startPoint x: 400, startPoint y: 667, endPoint x: 293, endPoint y: 729, distance: 123.9
click at [293, 729] on div "Color" at bounding box center [373, 656] width 189 height 155
drag, startPoint x: 389, startPoint y: 669, endPoint x: 570, endPoint y: 496, distance: 251.0
click at [569, 500] on div "Estilo Youka Predefinição de legendas 2 Lines - Static (Horizontal) New Deletar…" at bounding box center [775, 540] width 992 height 944
type input "*******"
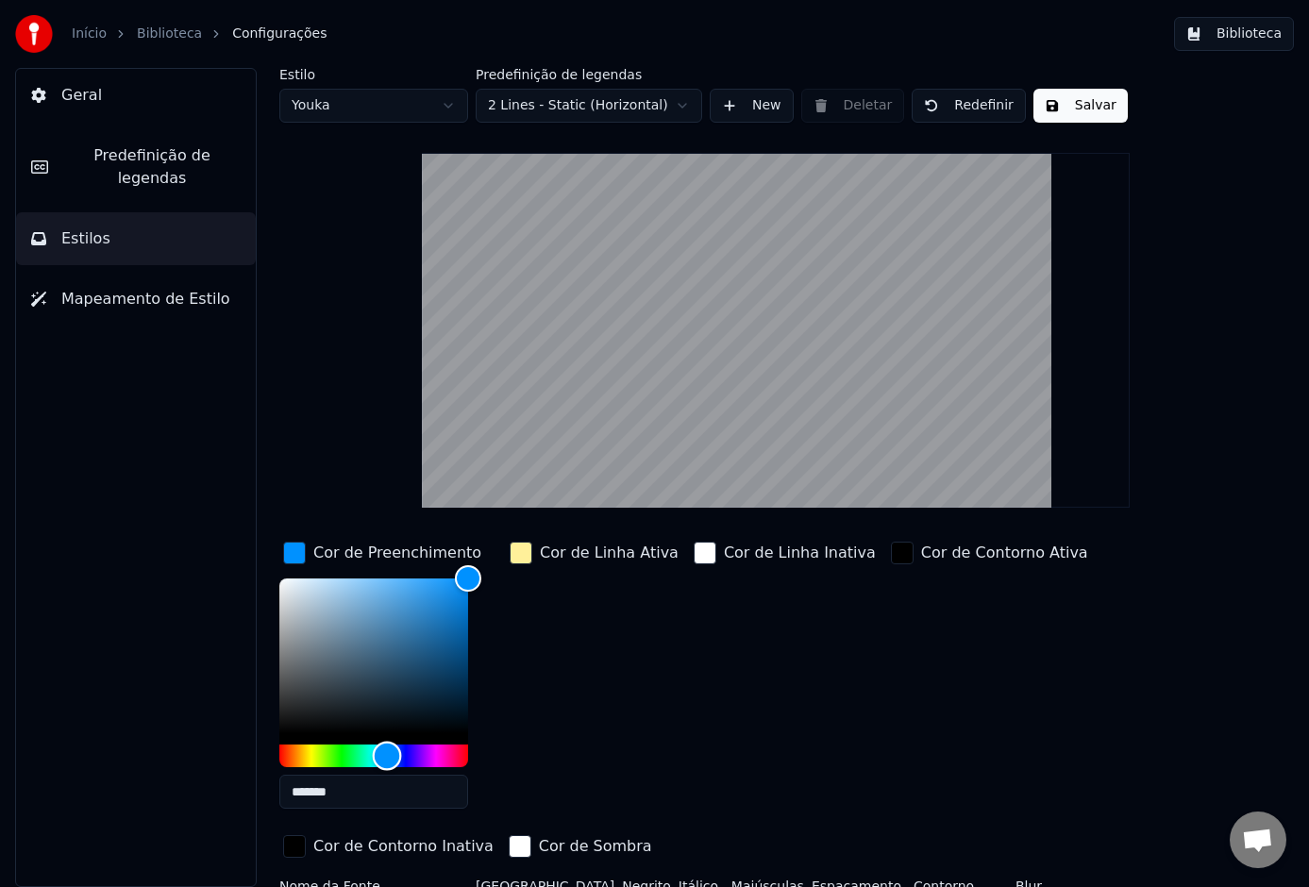
drag, startPoint x: 476, startPoint y: 748, endPoint x: 519, endPoint y: 747, distance: 43.4
click at [504, 748] on div "Cor de Preenchimento ******* Cor de Linha Ativa Cor de Linha Inativa Cor de Con…" at bounding box center [737, 701] width 917 height 327
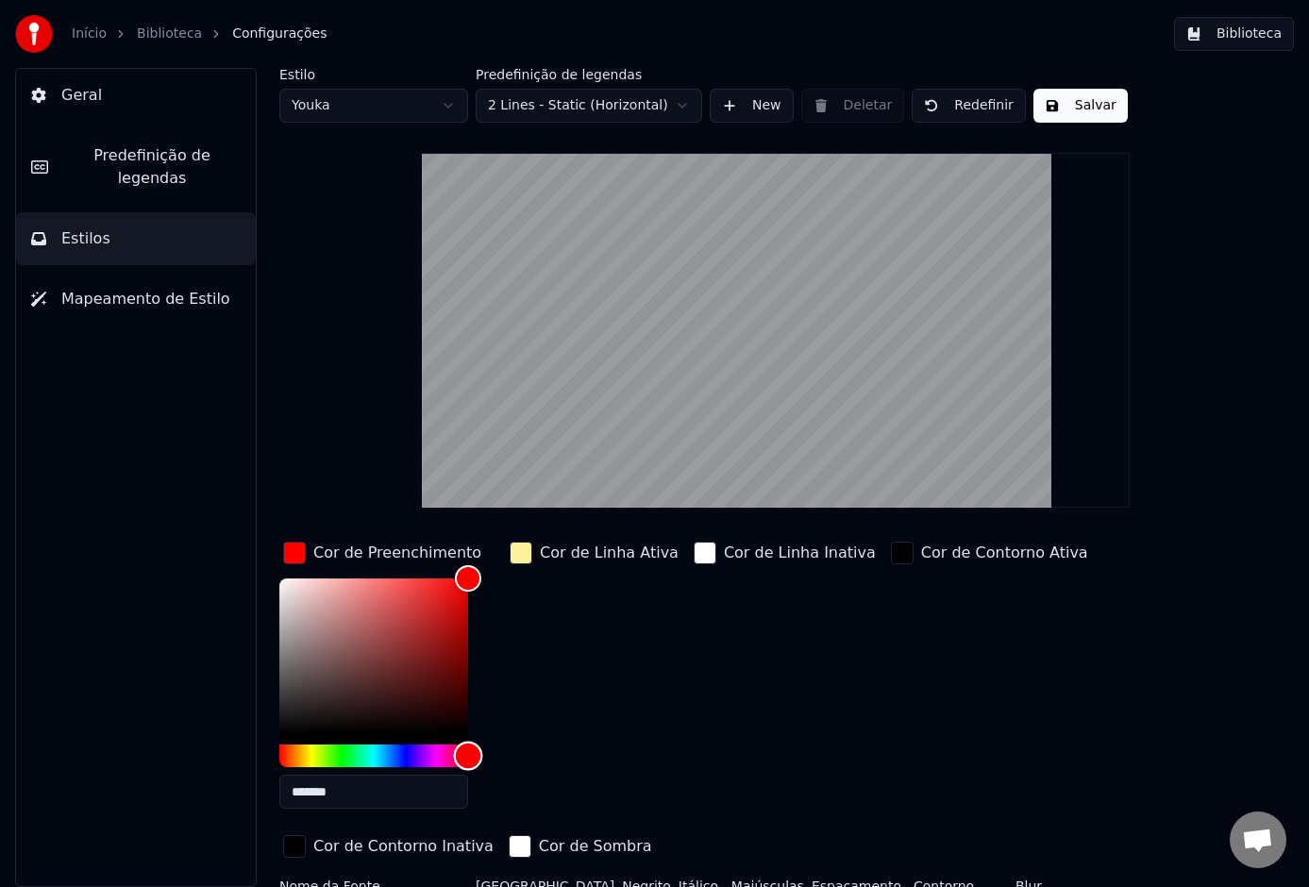
scroll to position [53, 0]
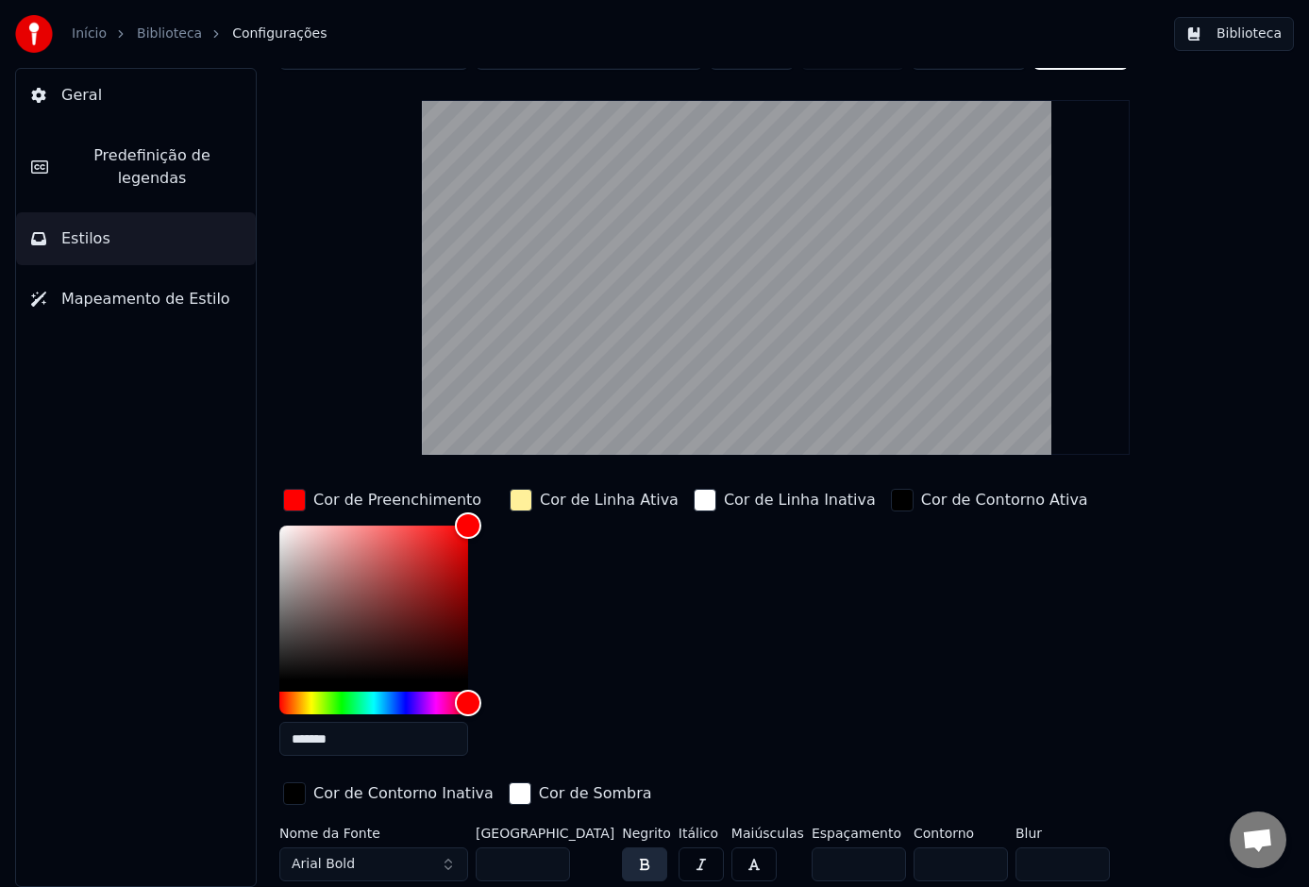
click at [592, 507] on div "Cor de Linha Ativa" at bounding box center [609, 500] width 139 height 23
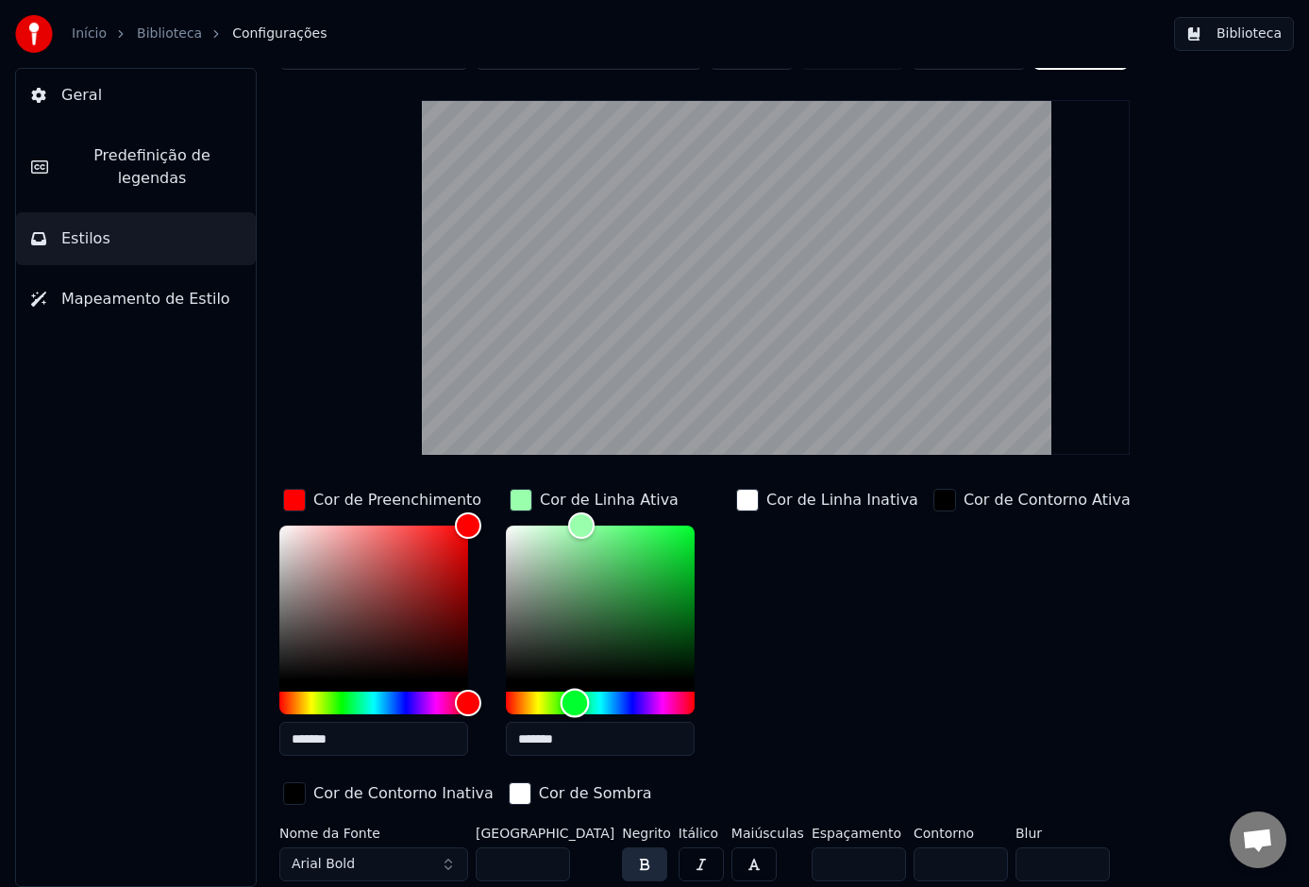
click at [575, 701] on div "Hue" at bounding box center [600, 703] width 189 height 23
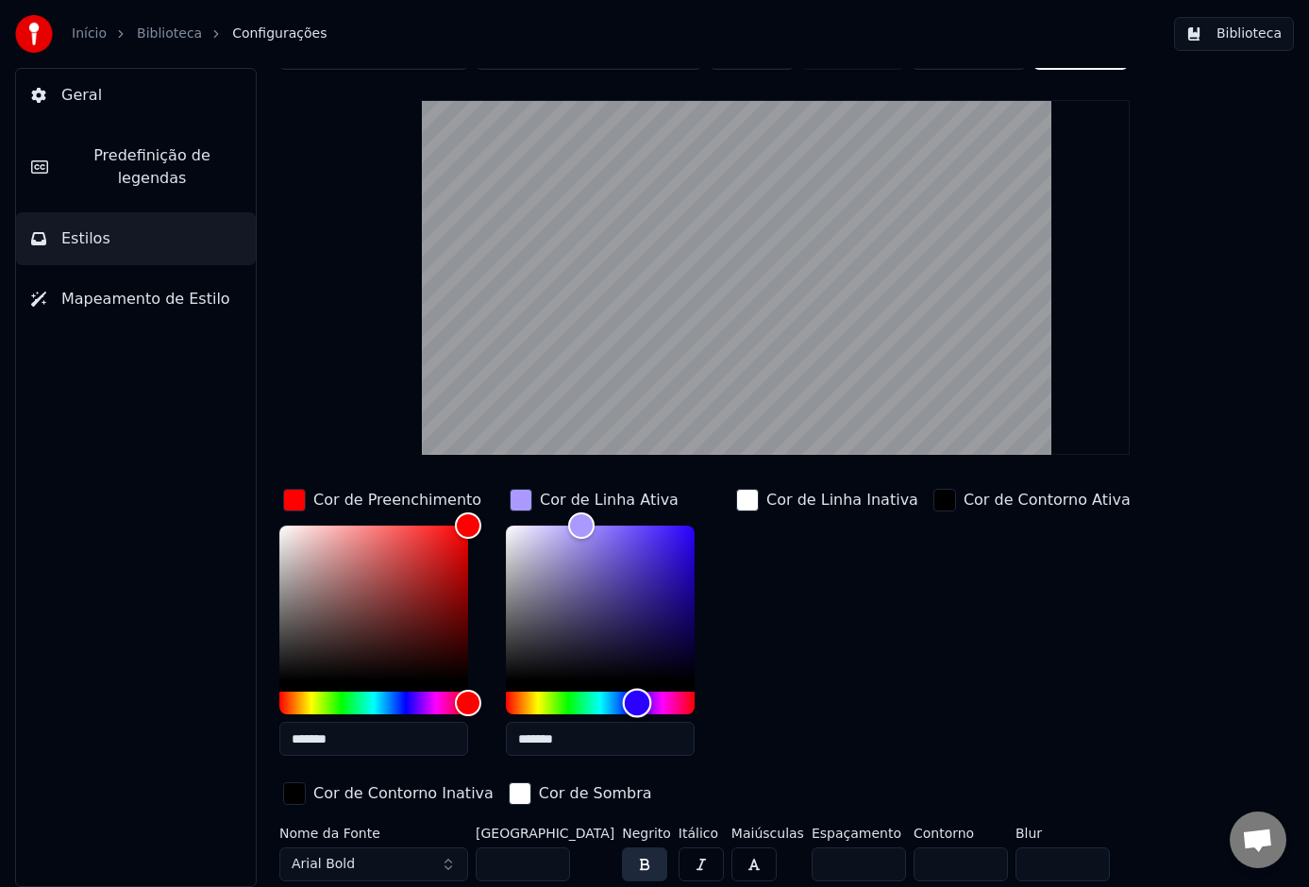
drag, startPoint x: 634, startPoint y: 699, endPoint x: 646, endPoint y: 702, distance: 11.7
click at [647, 701] on div "Hue" at bounding box center [600, 703] width 189 height 23
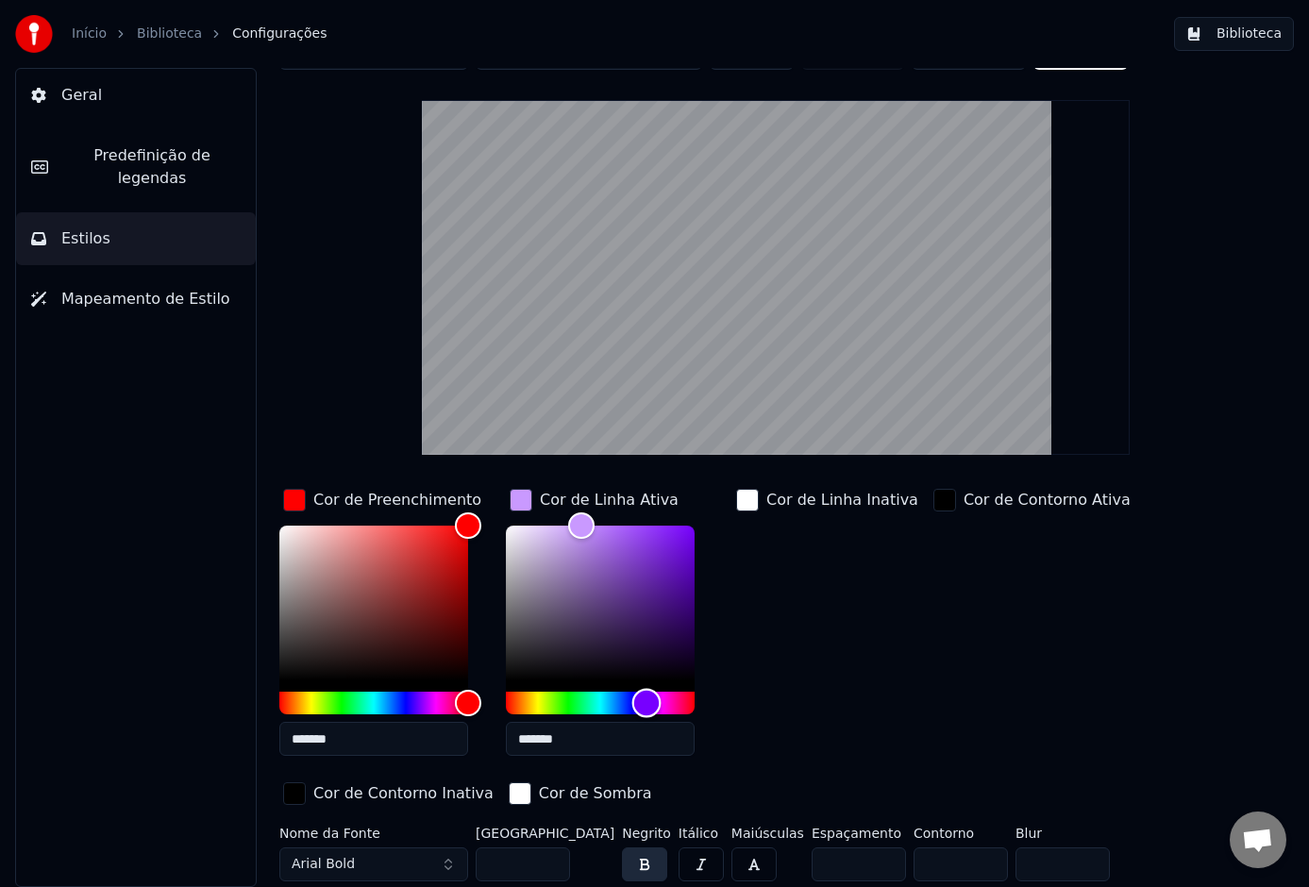
drag, startPoint x: 688, startPoint y: 695, endPoint x: 713, endPoint y: 694, distance: 24.6
click at [713, 693] on div "*******" at bounding box center [615, 645] width 219 height 238
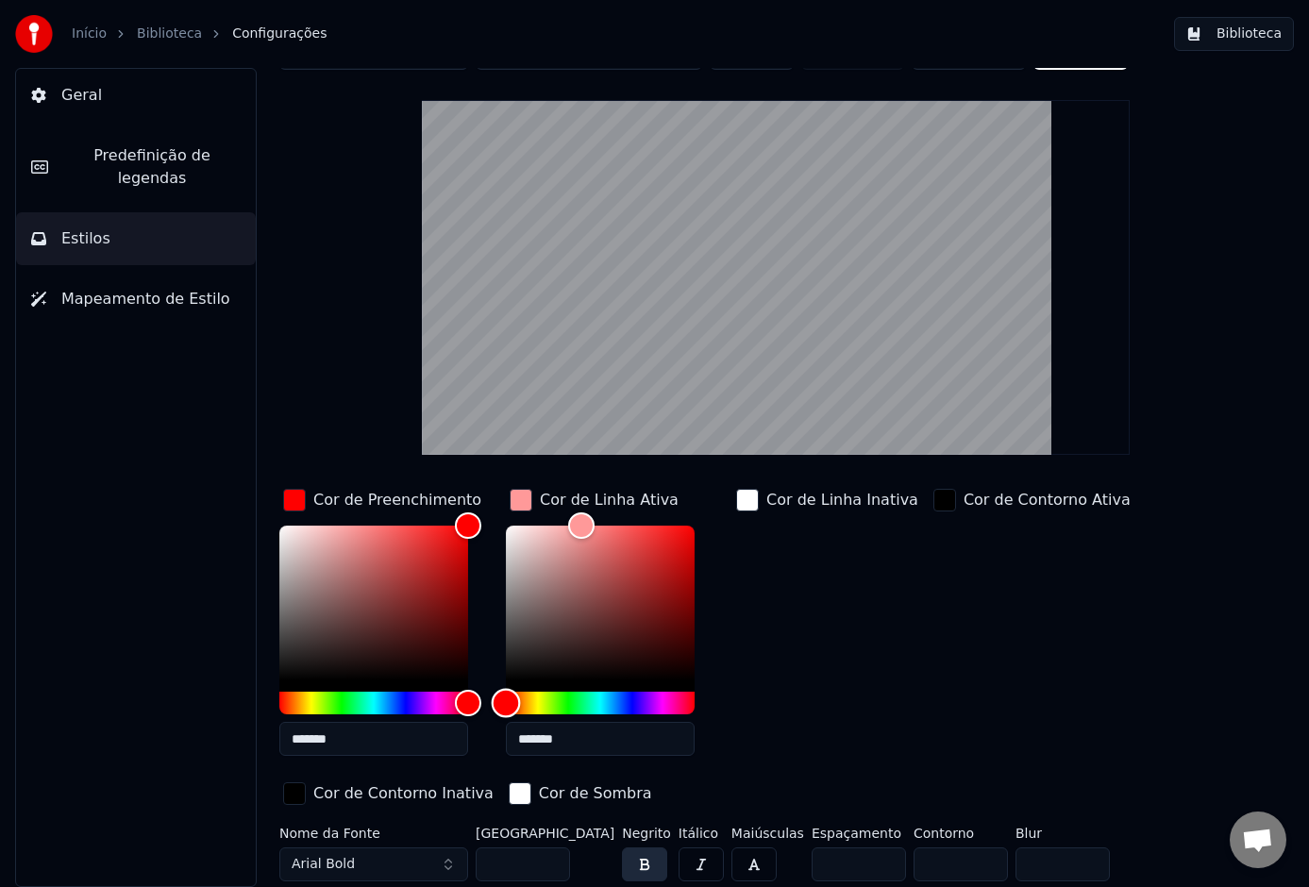
drag, startPoint x: 676, startPoint y: 699, endPoint x: 434, endPoint y: 703, distance: 241.7
click at [439, 702] on div "Cor de Preenchimento ******* Cor de Linha Ativa ******* Cor de Linha Inativa Co…" at bounding box center [737, 648] width 917 height 327
click at [596, 699] on div "Hue" at bounding box center [600, 703] width 189 height 23
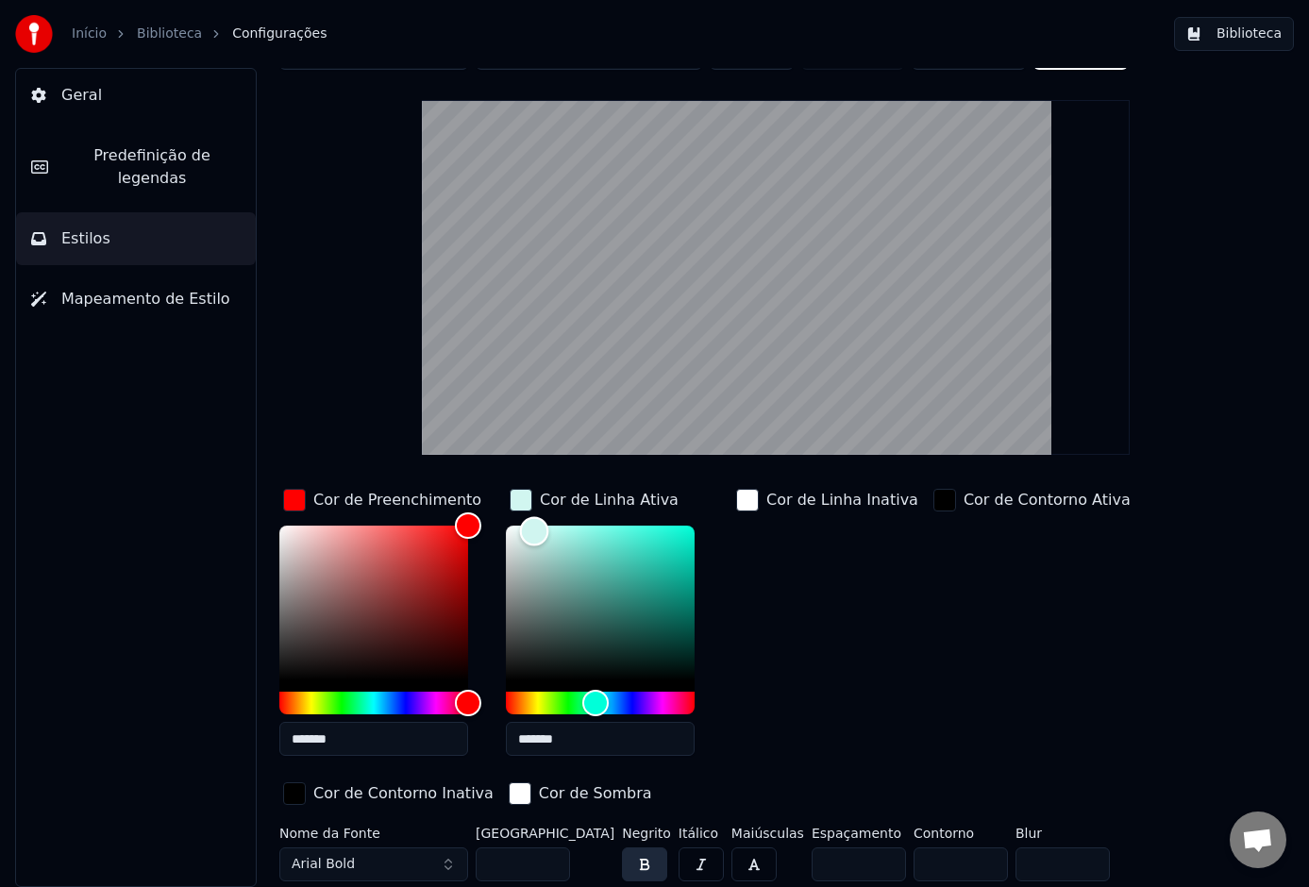
type input "*******"
drag, startPoint x: 567, startPoint y: 529, endPoint x: 420, endPoint y: 520, distance: 147.5
click at [428, 511] on div "Cor de Preenchimento ******* Cor de Linha Ativa ******* Cor de Linha Inativa Co…" at bounding box center [737, 648] width 917 height 327
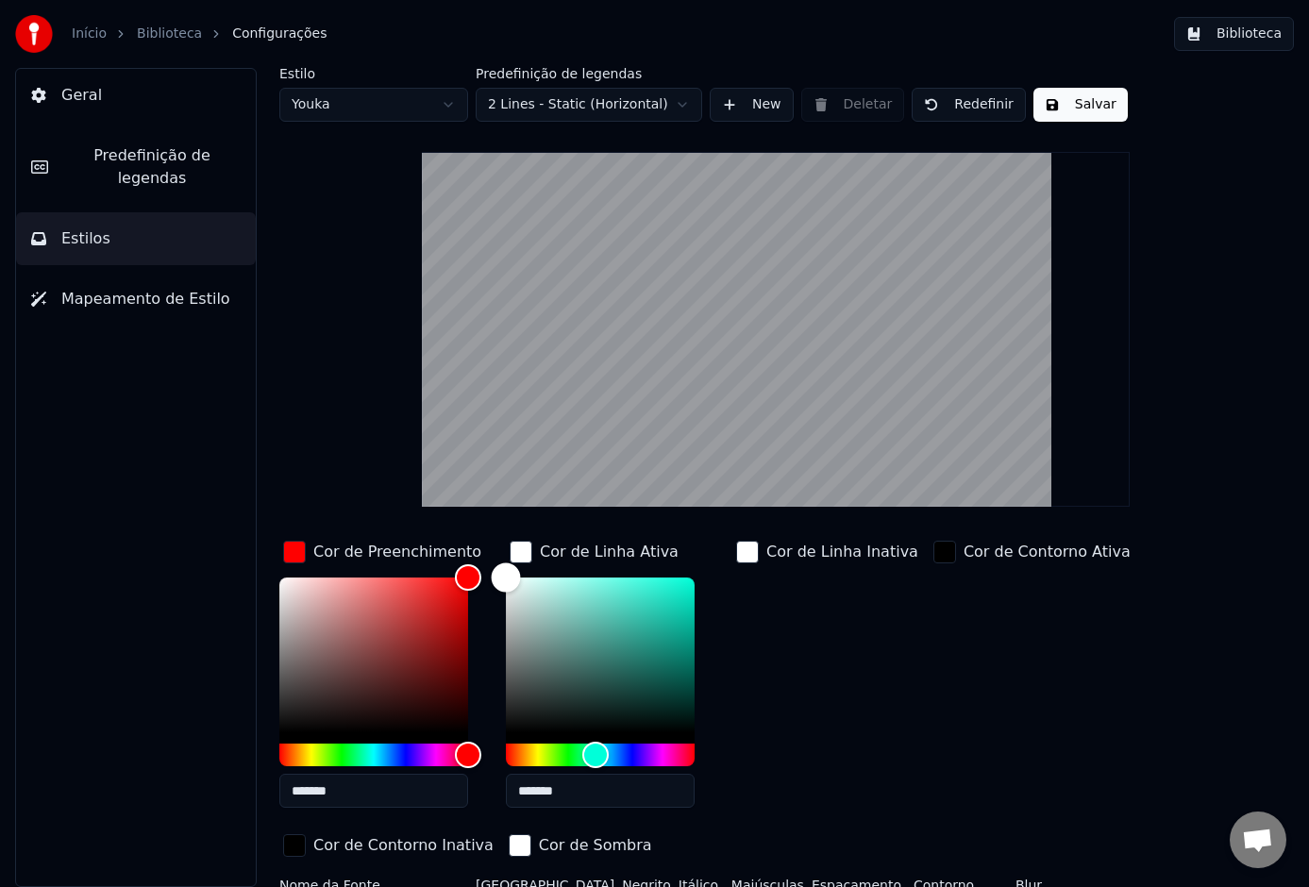
scroll to position [0, 0]
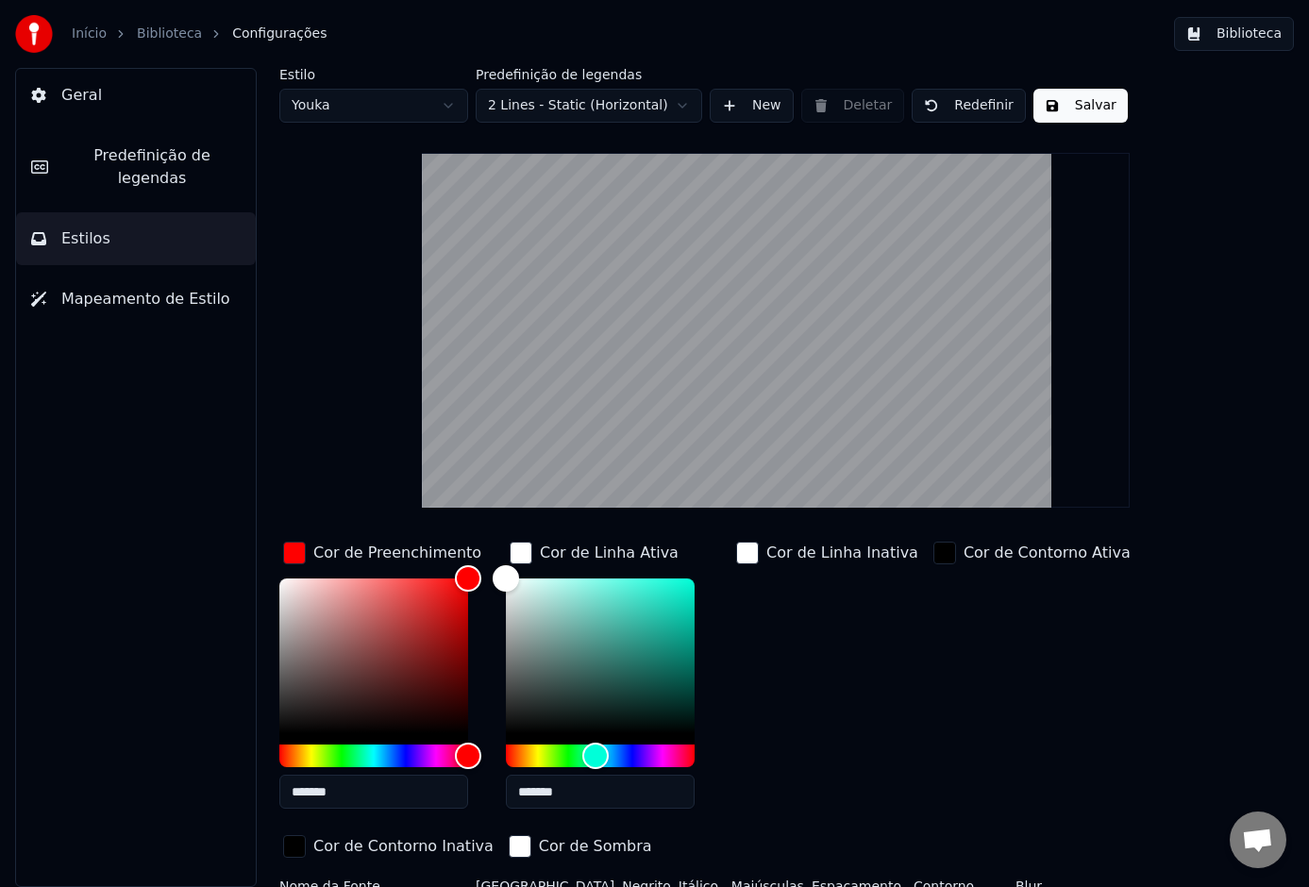
click at [451, 110] on button "Youka" at bounding box center [373, 106] width 189 height 34
click at [450, 107] on html "Início Biblioteca Configurações Biblioteca Geral Predefinição de legendas Estil…" at bounding box center [654, 443] width 1309 height 887
click at [675, 104] on button "2 Lines - Static (Horizontal)" at bounding box center [589, 106] width 227 height 34
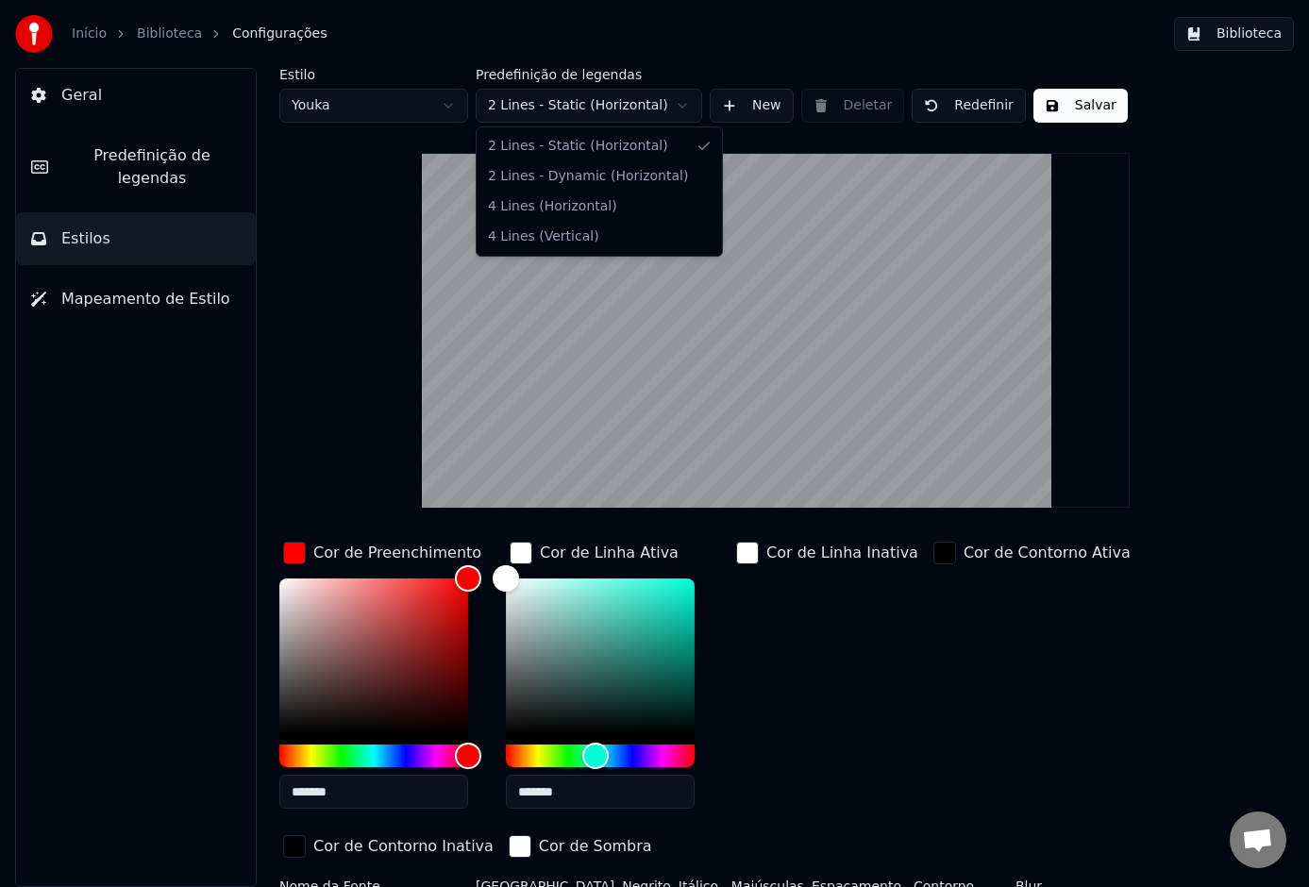
click at [726, 34] on html "Início Biblioteca Configurações Biblioteca Geral Predefinição de legendas Estil…" at bounding box center [654, 443] width 1309 height 887
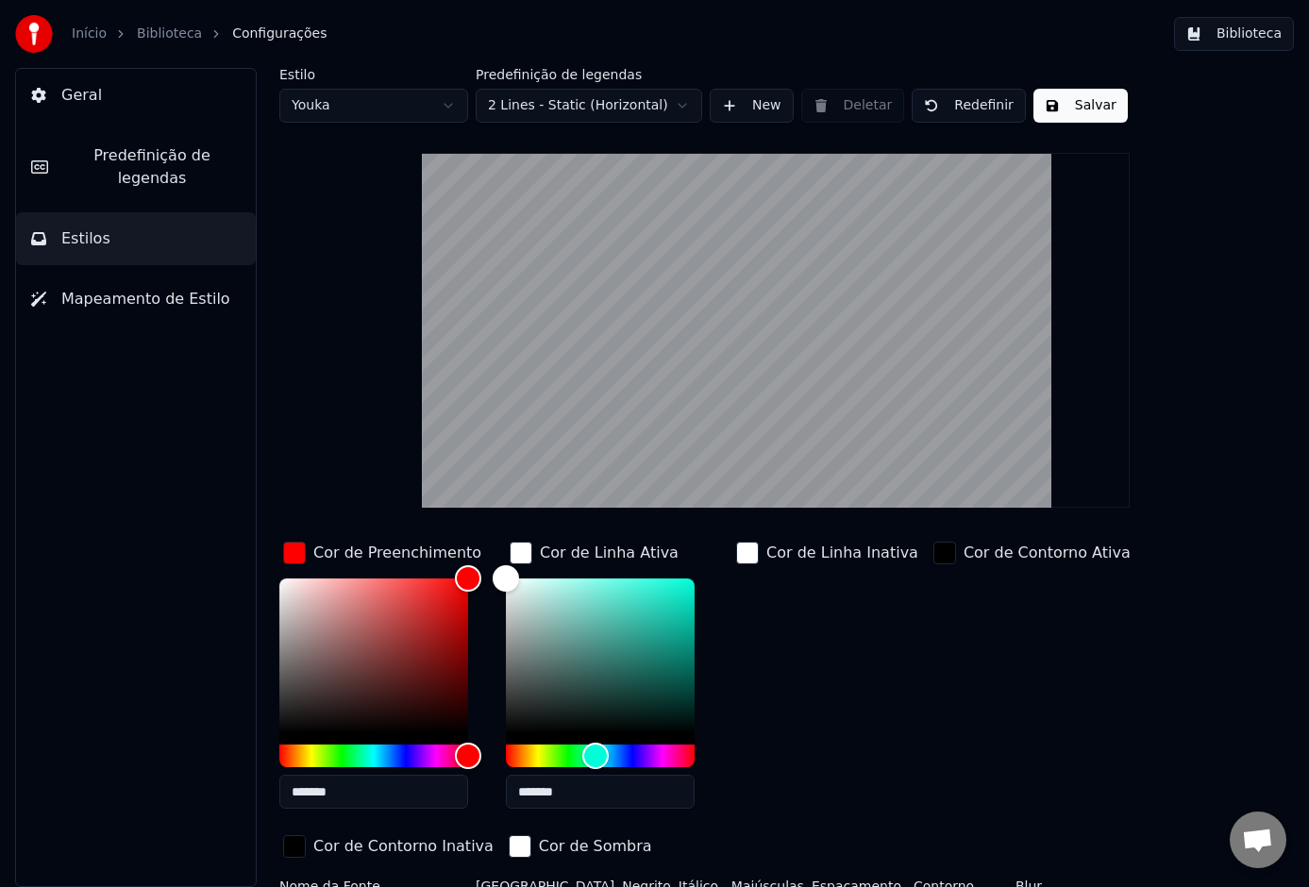
click at [1080, 105] on button "Salvar" at bounding box center [1081, 106] width 94 height 34
drag, startPoint x: 1294, startPoint y: 88, endPoint x: 1291, endPoint y: 209, distance: 120.9
click at [1292, 213] on div "Estilo Youka Predefinição de legendas 2 Lines - Static (Horizontal) New Deletar…" at bounding box center [776, 477] width 1068 height 819
click at [1152, 133] on div "Estilo Youka Predefinição de legendas 2 Lines - Static (Horizontal) New Deletar…" at bounding box center [775, 540] width 992 height 944
click at [1064, 112] on button "Salvar" at bounding box center [1081, 106] width 94 height 34
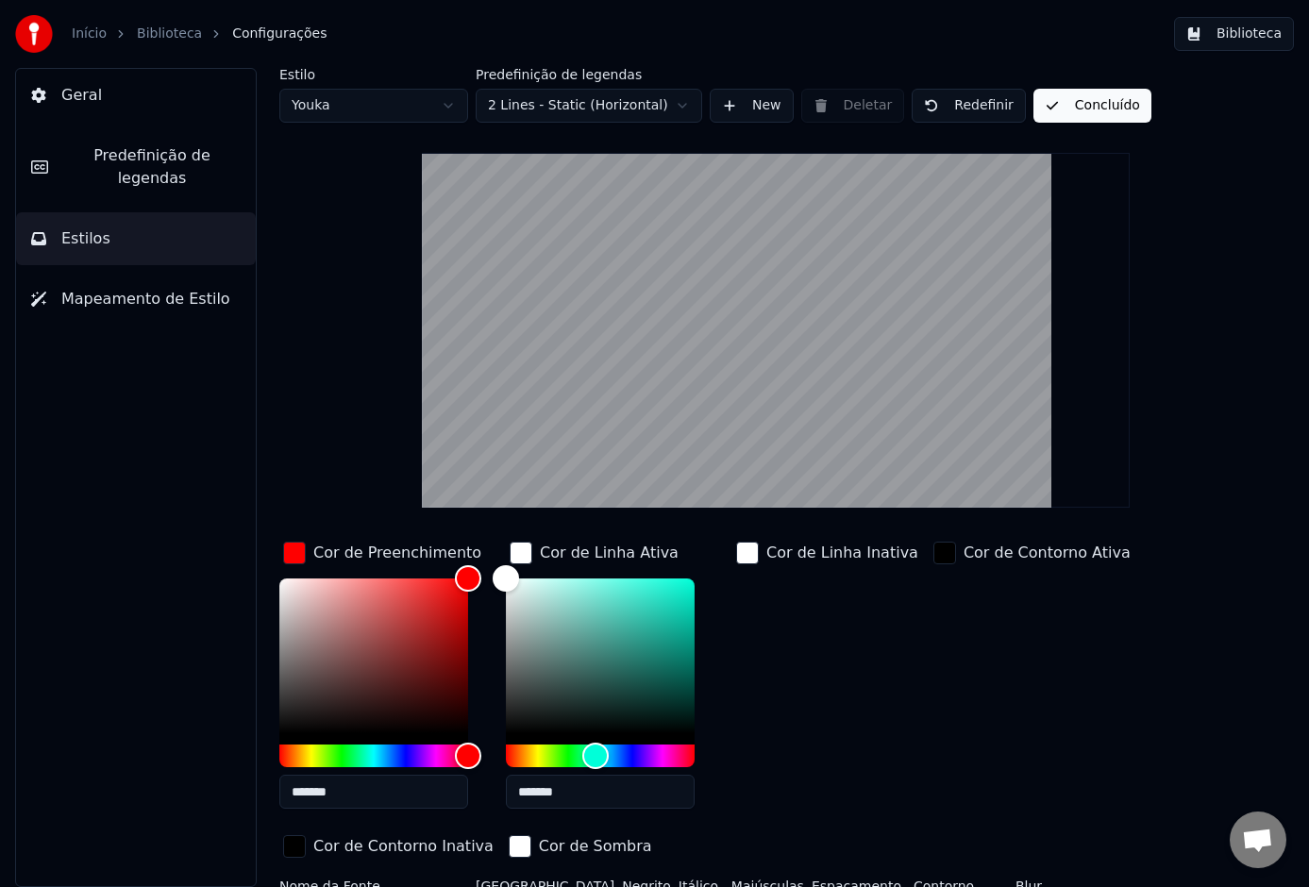
click at [1215, 35] on button "Biblioteca" at bounding box center [1234, 34] width 120 height 34
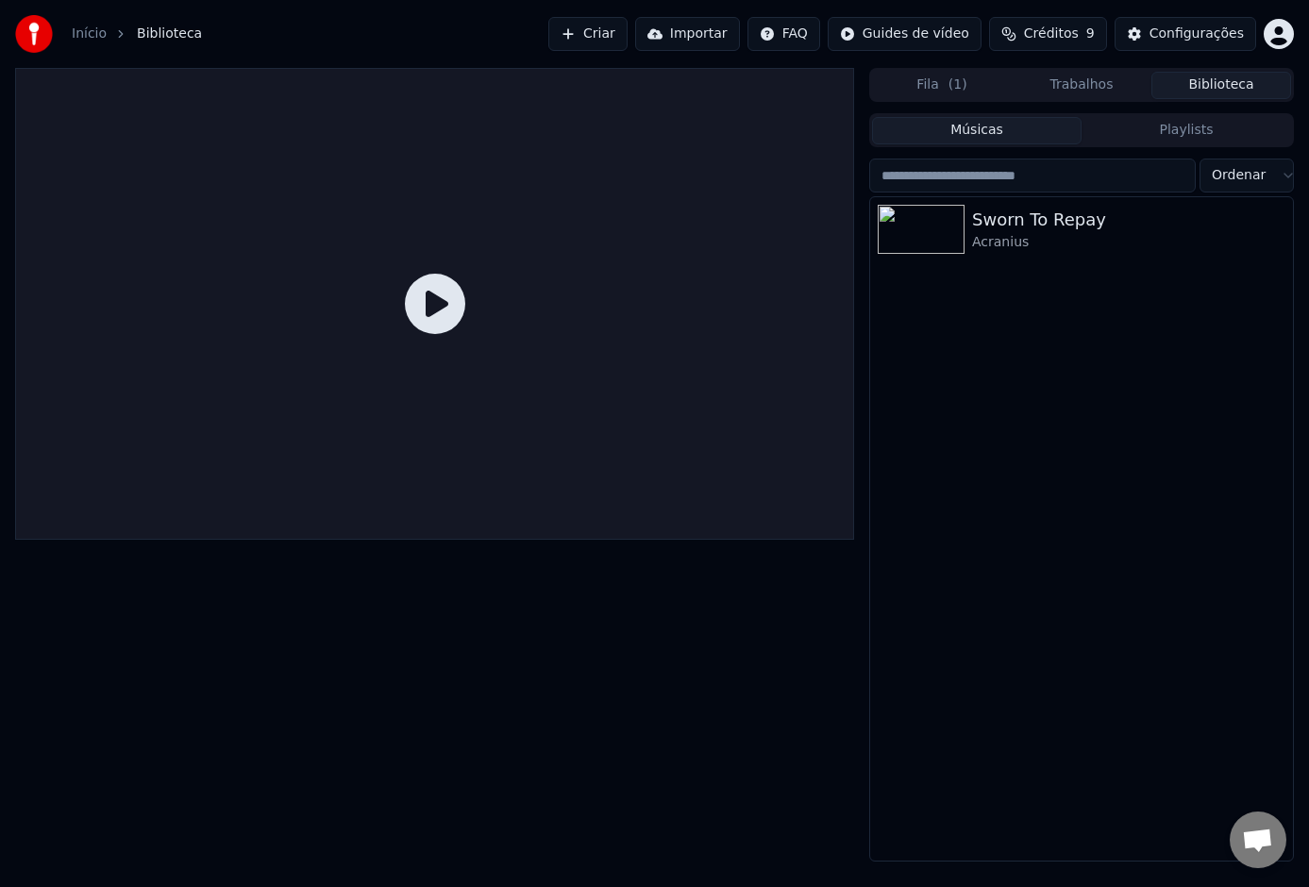
click at [1097, 84] on button "Trabalhos" at bounding box center [1082, 85] width 140 height 27
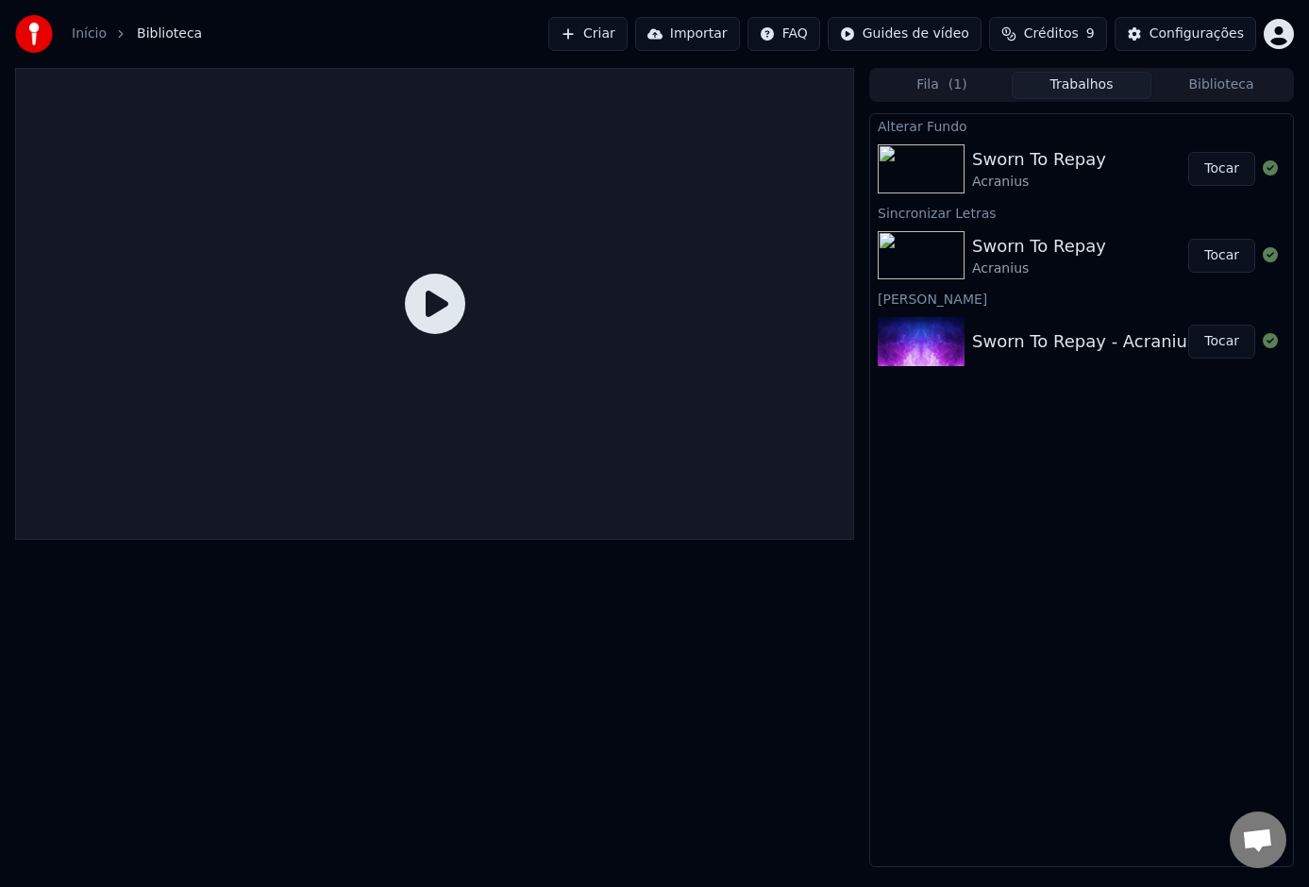
click at [1097, 167] on div "Sworn To Repay [PERSON_NAME]" at bounding box center [1080, 168] width 216 height 45
click at [1220, 164] on button "Tocar" at bounding box center [1221, 169] width 67 height 34
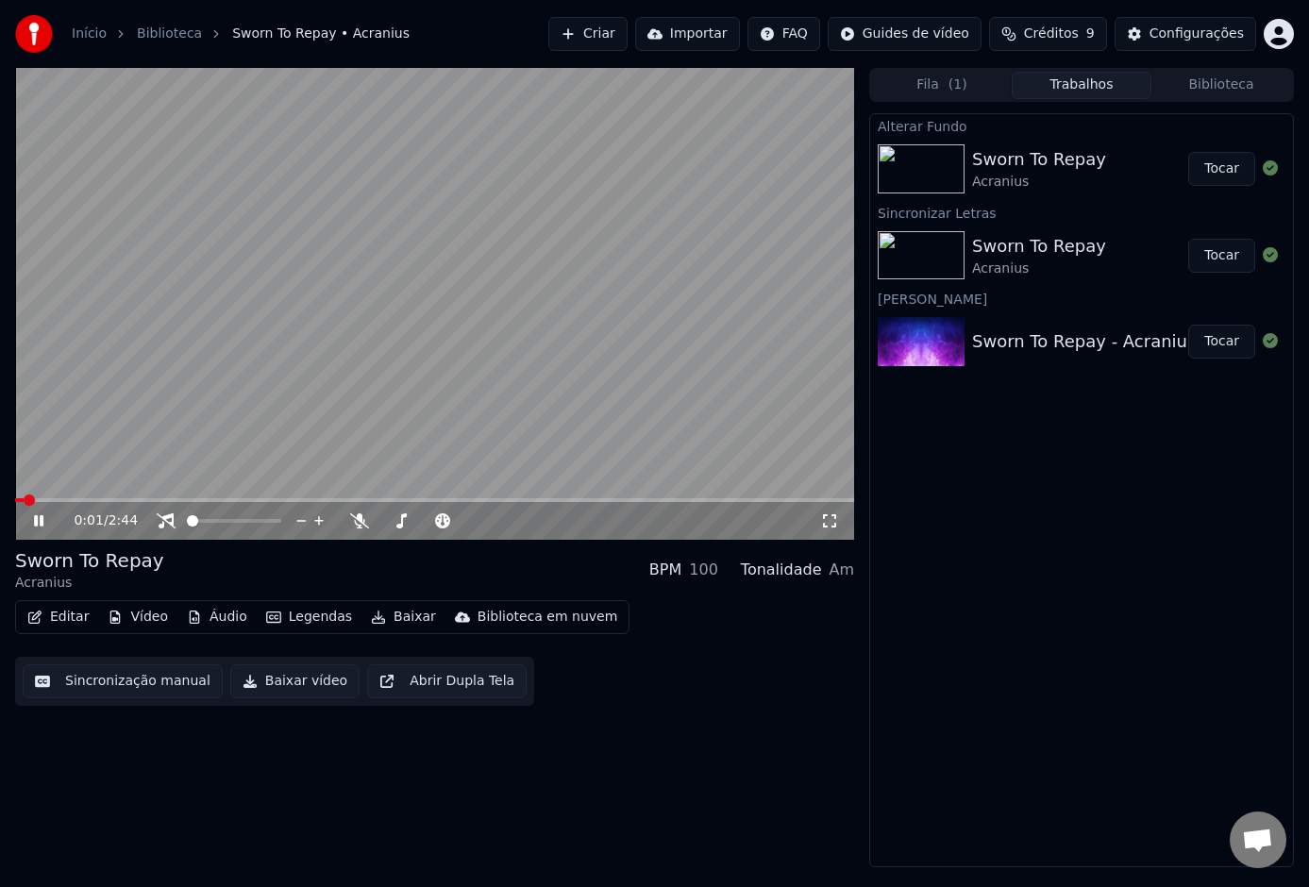
click at [165, 493] on video at bounding box center [434, 304] width 839 height 472
click at [167, 498] on span at bounding box center [434, 500] width 839 height 4
click at [70, 616] on button "Editar" at bounding box center [58, 617] width 76 height 26
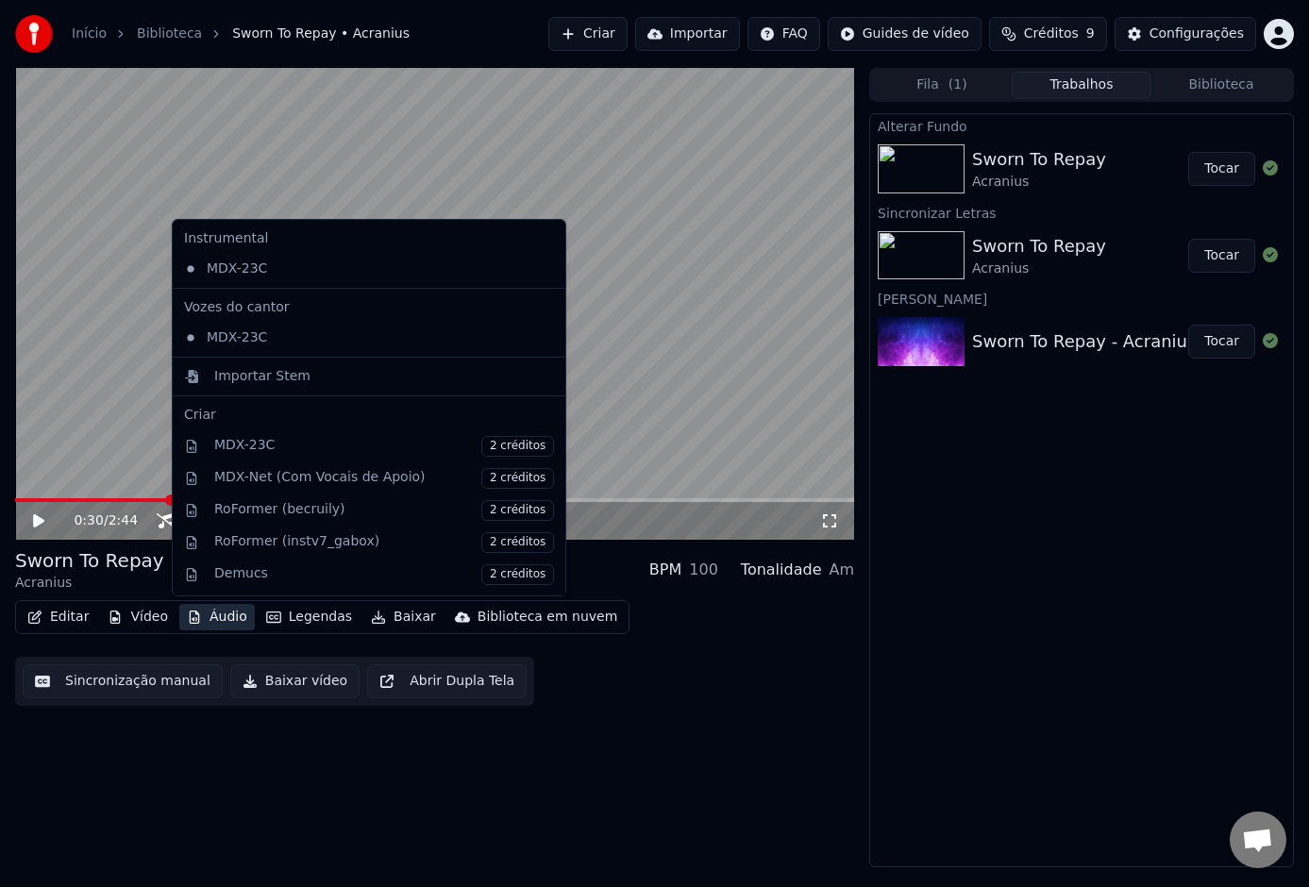
click at [257, 744] on div "0:30 / 2:44 Sworn To Repay Acranius BPM 100 Tonalidade Am Editar Vídeo Áudio Le…" at bounding box center [434, 467] width 839 height 799
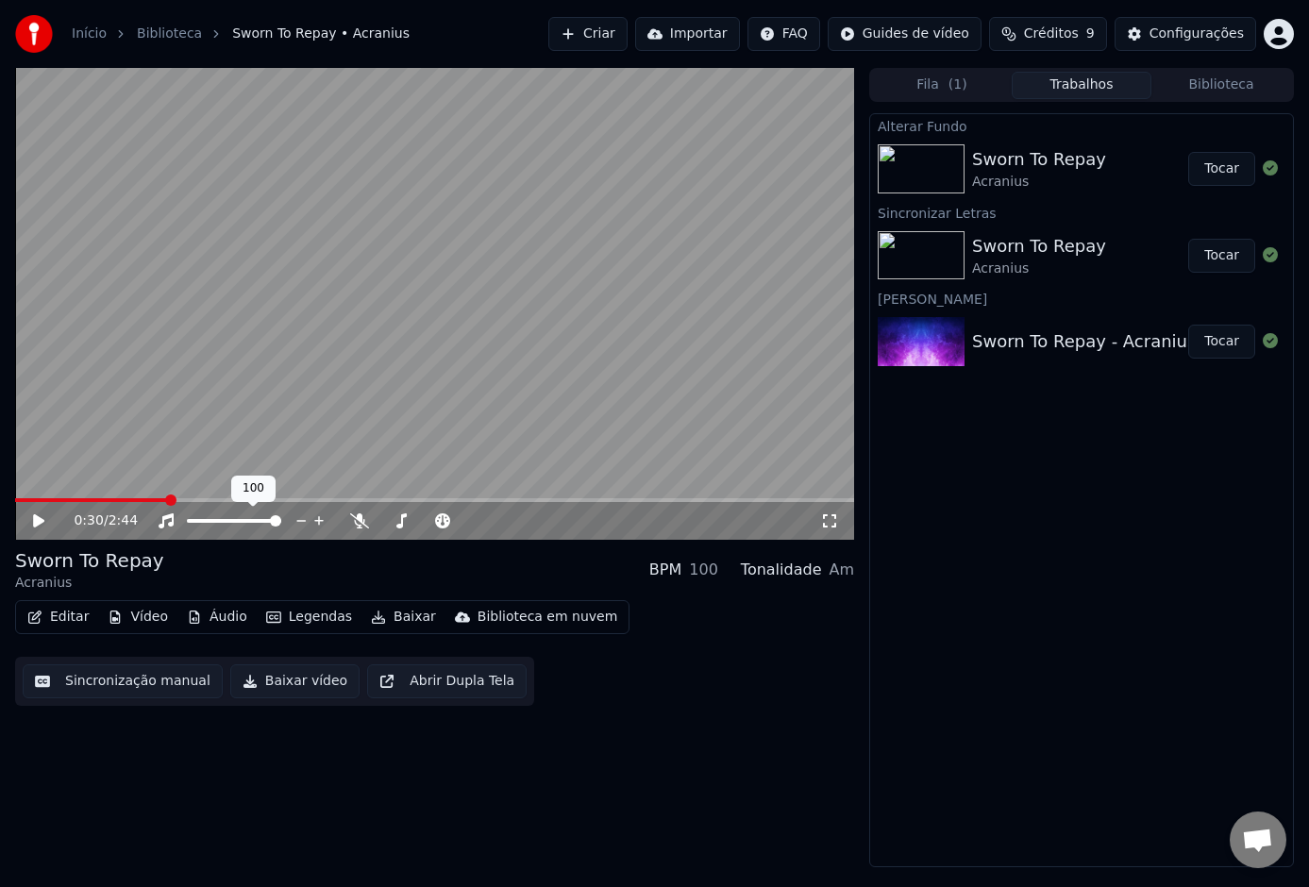
click at [281, 527] on span at bounding box center [275, 520] width 11 height 11
click at [363, 521] on icon at bounding box center [359, 520] width 19 height 15
click at [399, 520] on span at bounding box center [427, 521] width 94 height 4
click at [406, 618] on button "Baixar" at bounding box center [403, 617] width 80 height 26
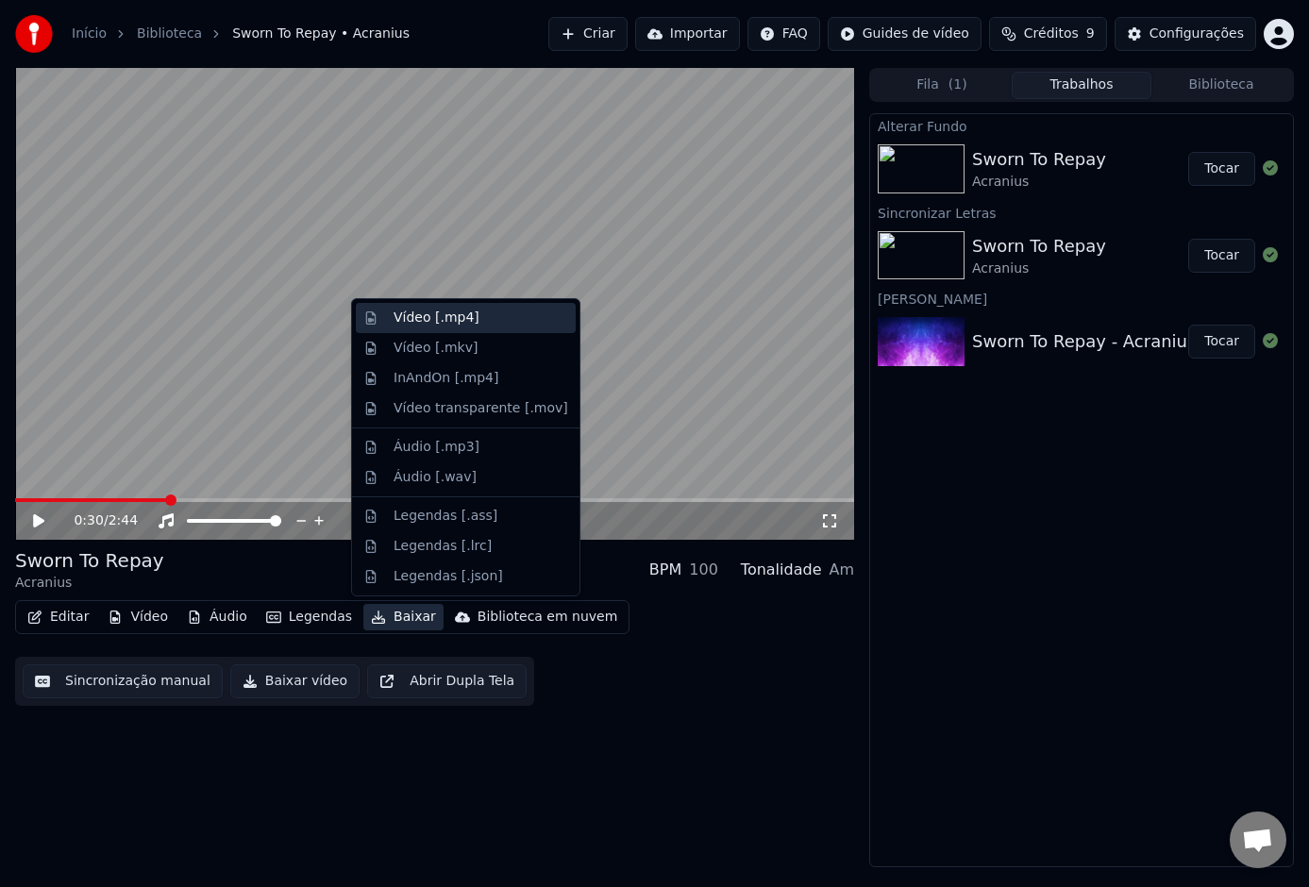
click at [446, 320] on div "Vídeo [.mp4]" at bounding box center [437, 318] width 86 height 19
